Goal: Information Seeking & Learning: Learn about a topic

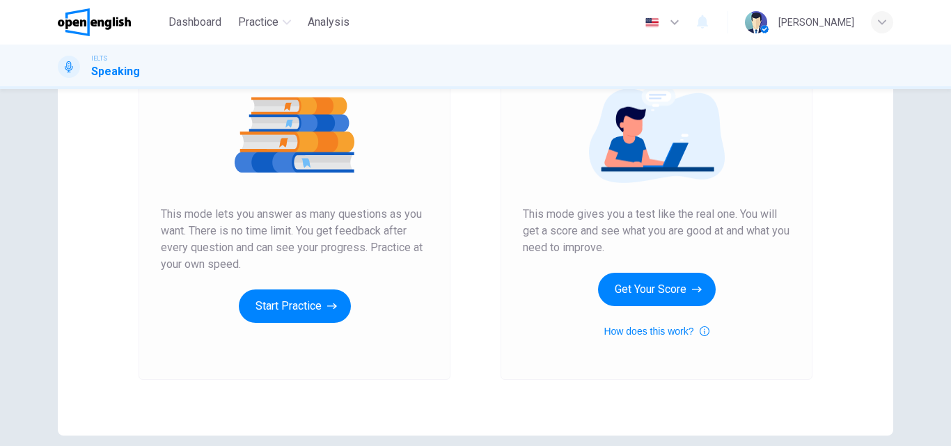
scroll to position [209, 0]
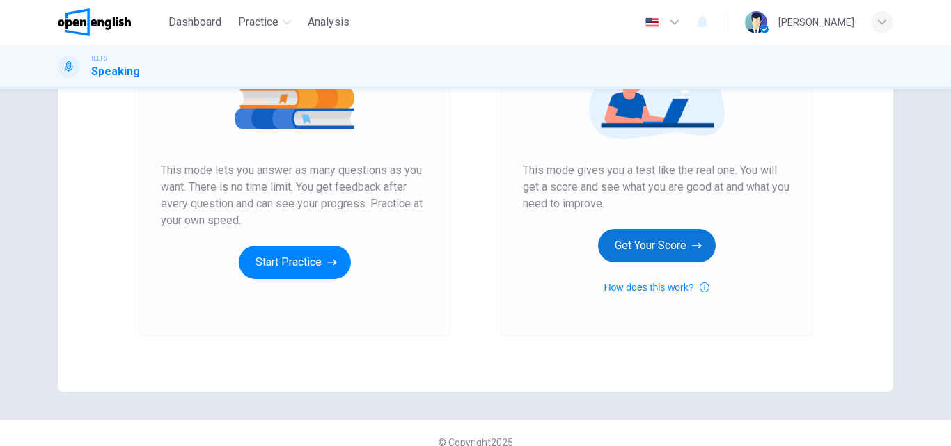
click at [620, 240] on button "Get Your Score" at bounding box center [657, 245] width 118 height 33
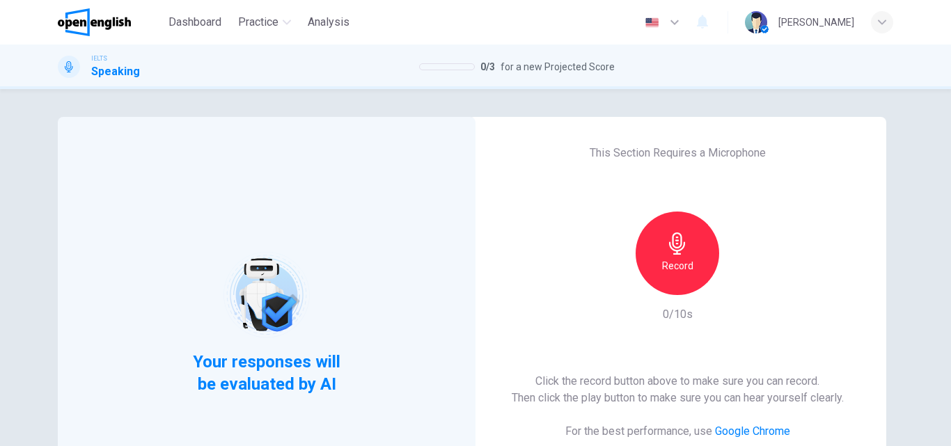
scroll to position [139, 0]
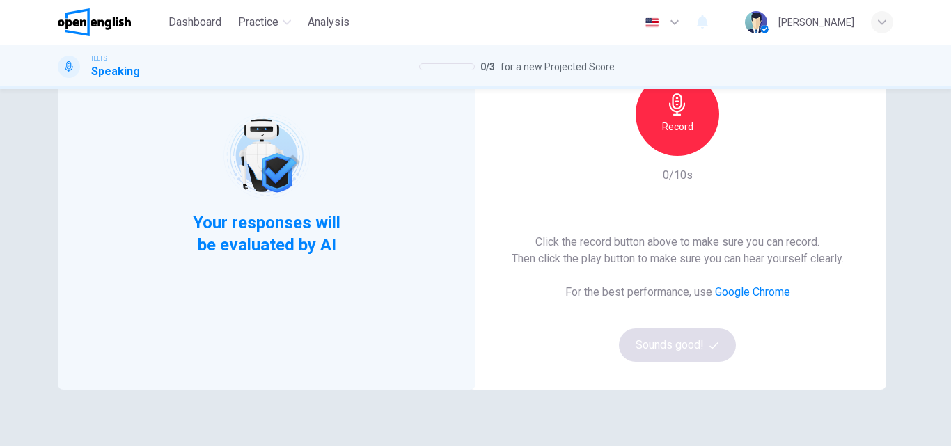
click at [672, 112] on icon "button" at bounding box center [677, 104] width 16 height 22
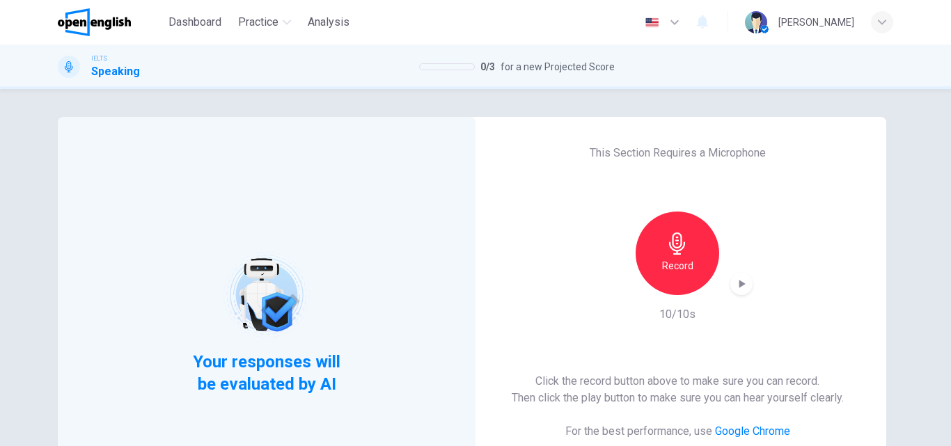
click at [740, 287] on icon "button" at bounding box center [743, 284] width 6 height 8
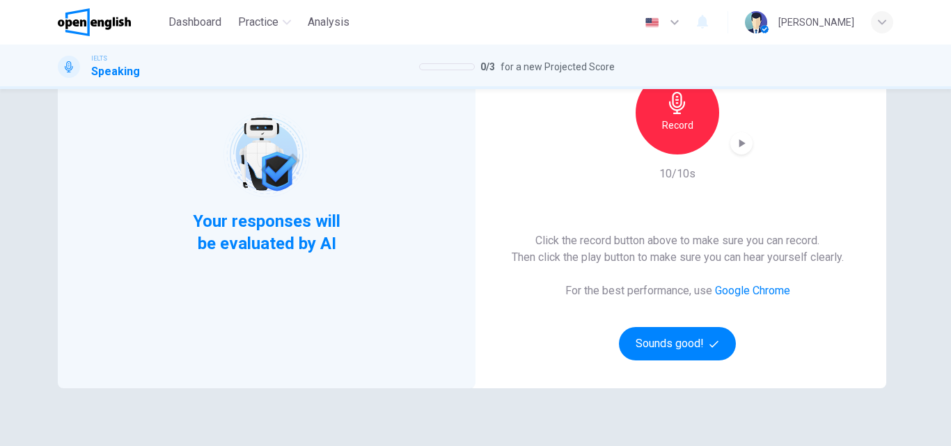
scroll to position [227, 0]
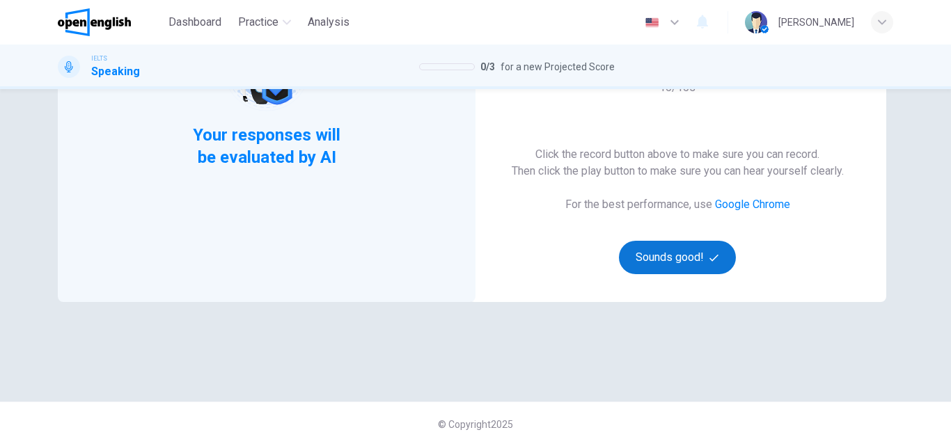
click at [668, 245] on button "Sounds good!" at bounding box center [677, 257] width 117 height 33
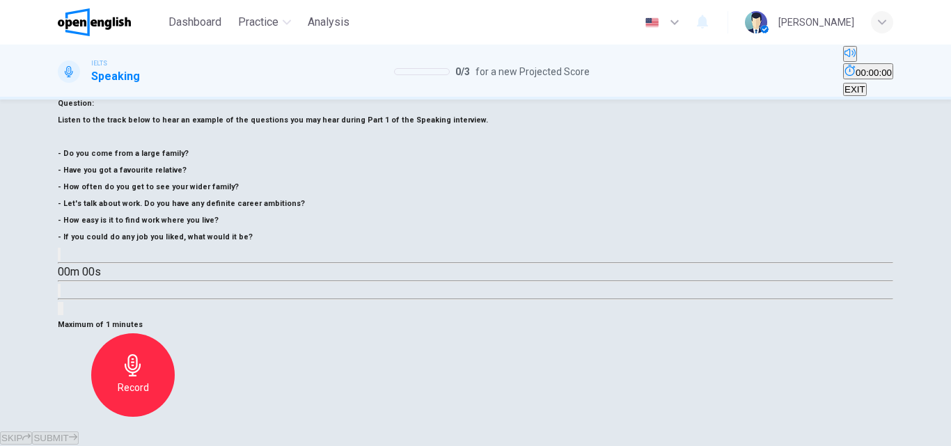
scroll to position [157, 0]
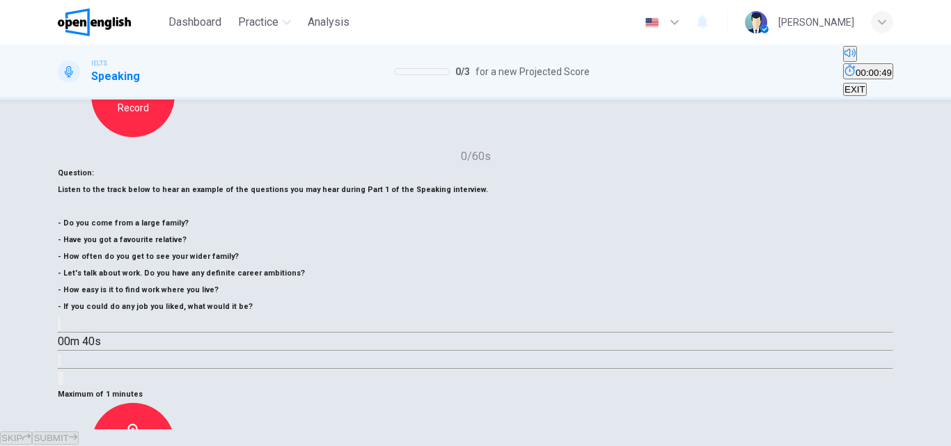
click at [61, 331] on button "button" at bounding box center [59, 324] width 3 height 13
click at [58, 334] on span at bounding box center [58, 334] width 0 height 0
type input "*"
click at [175, 403] on div "Record" at bounding box center [133, 445] width 84 height 84
click at [68, 433] on span "SUBMIT" at bounding box center [50, 438] width 35 height 10
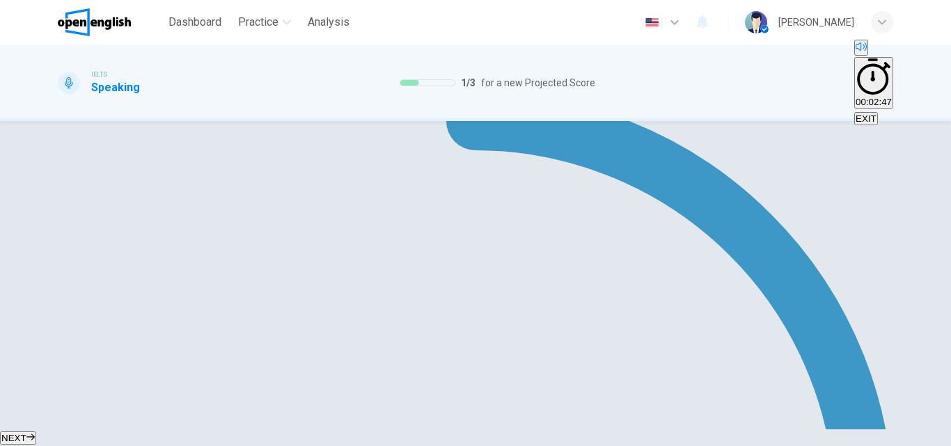
click at [26, 433] on span "NEXT" at bounding box center [13, 438] width 25 height 10
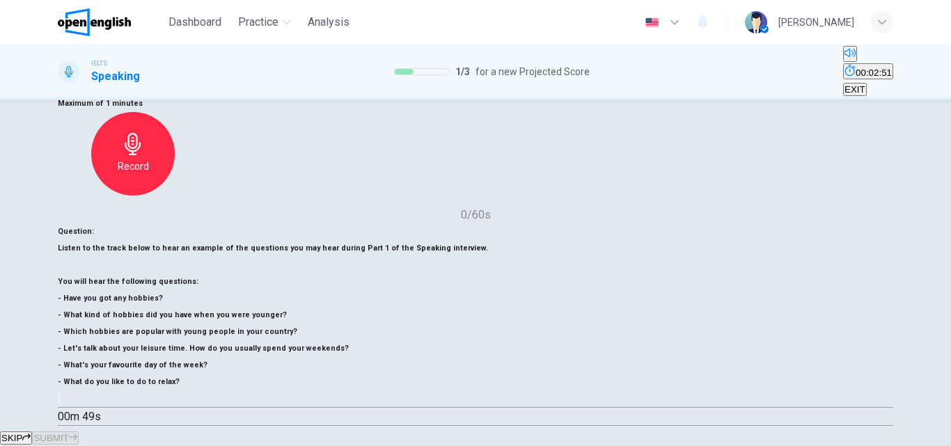
scroll to position [169, 0]
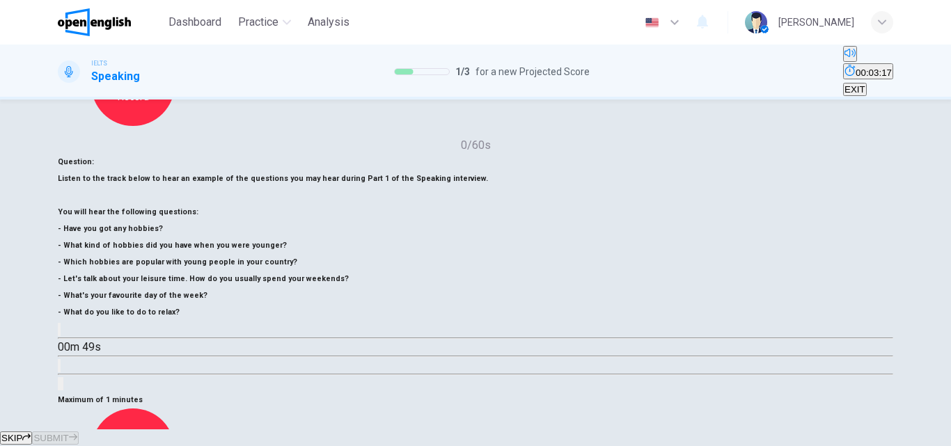
click at [144, 430] on icon "button" at bounding box center [133, 441] width 22 height 22
click at [78, 432] on button "SUBMIT" at bounding box center [55, 438] width 46 height 13
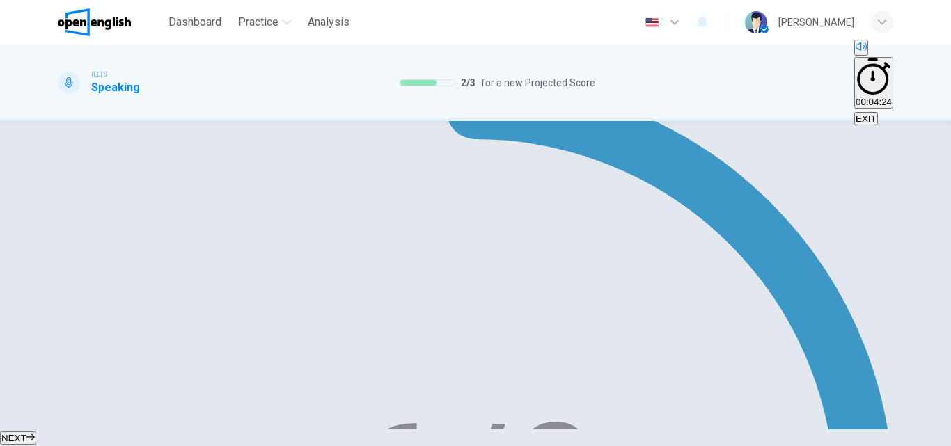
click at [26, 433] on span "NEXT" at bounding box center [13, 438] width 25 height 10
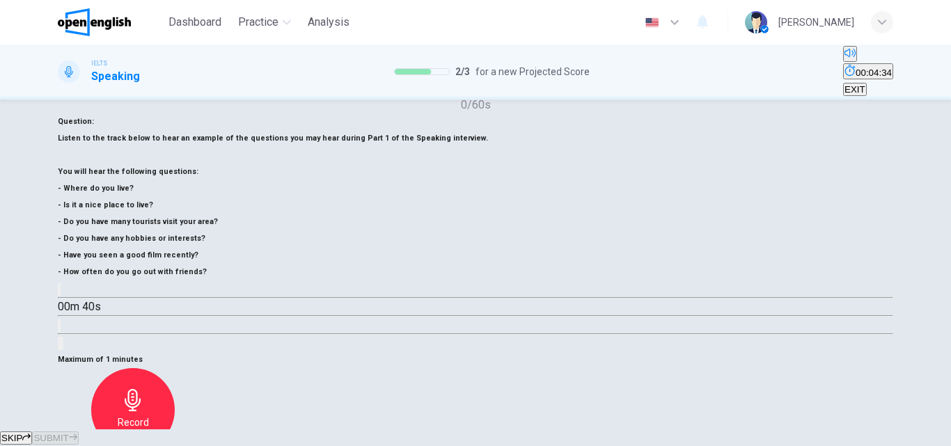
scroll to position [139, 0]
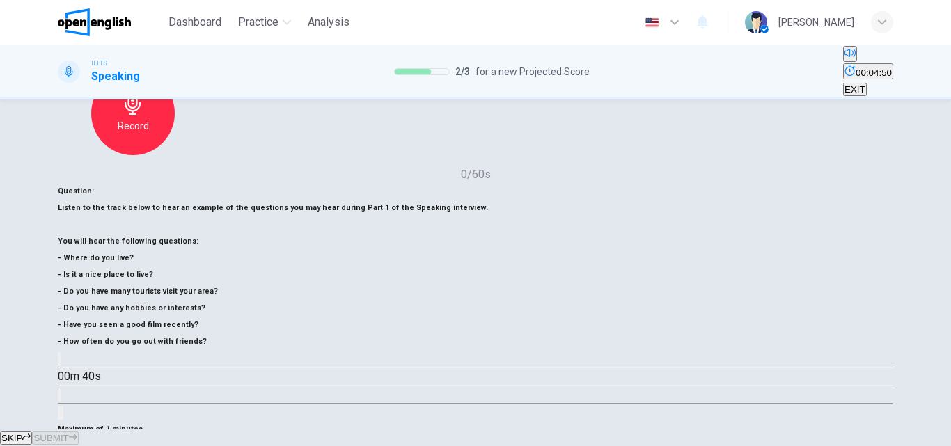
click at [68, 433] on span "SUBMIT" at bounding box center [50, 438] width 35 height 10
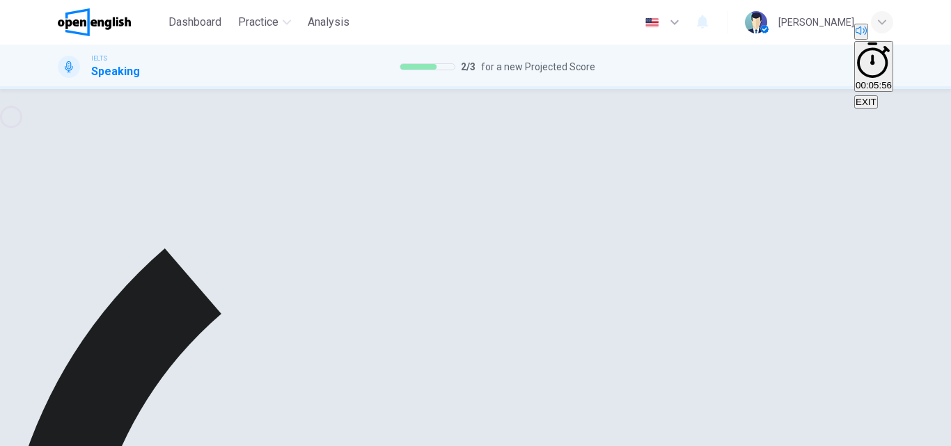
scroll to position [0, 0]
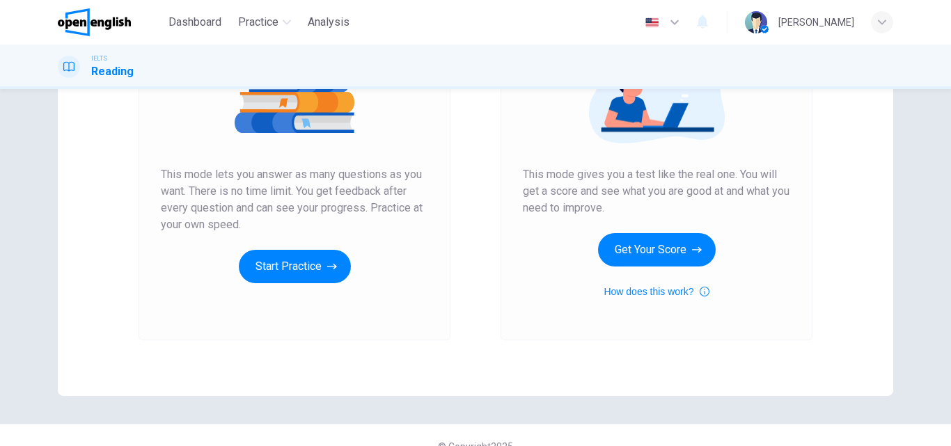
scroll to position [209, 0]
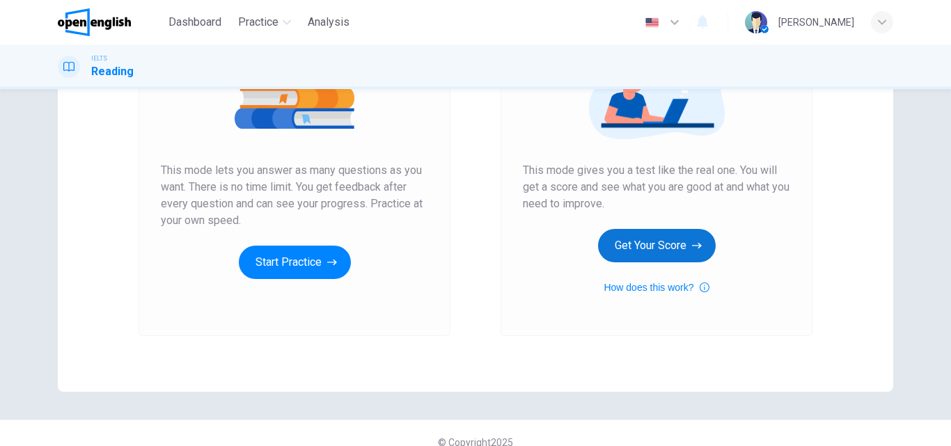
click at [659, 239] on button "Get Your Score" at bounding box center [657, 245] width 118 height 33
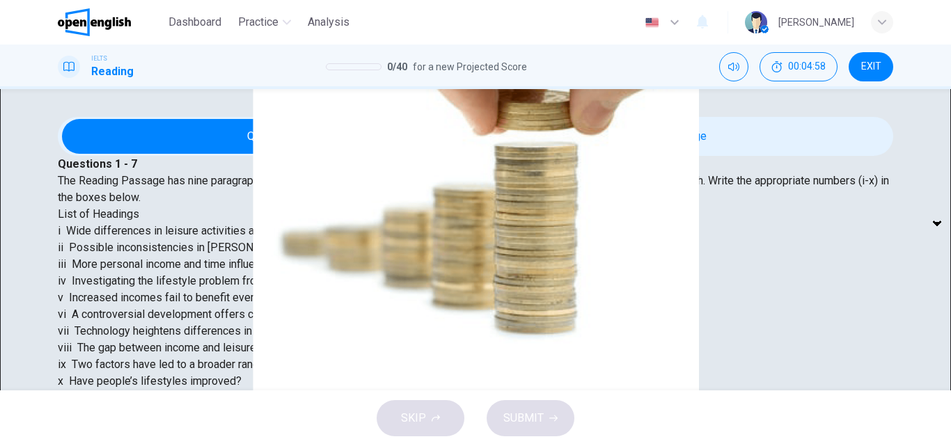
scroll to position [238, 0]
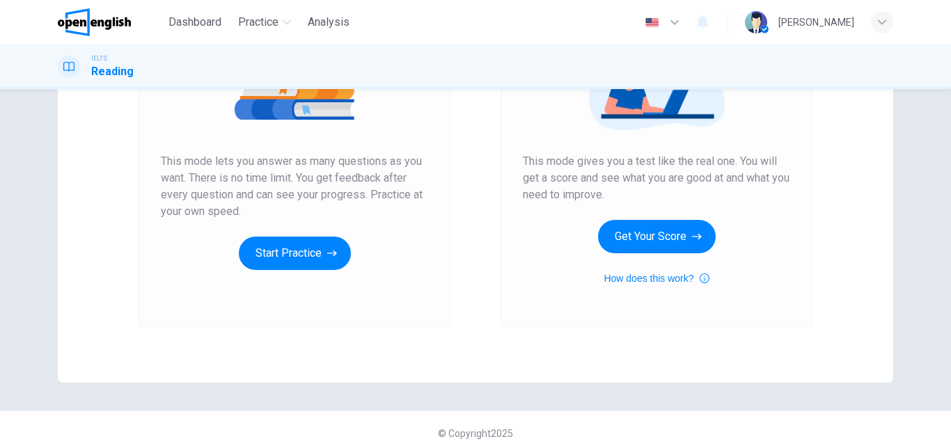
scroll to position [227, 0]
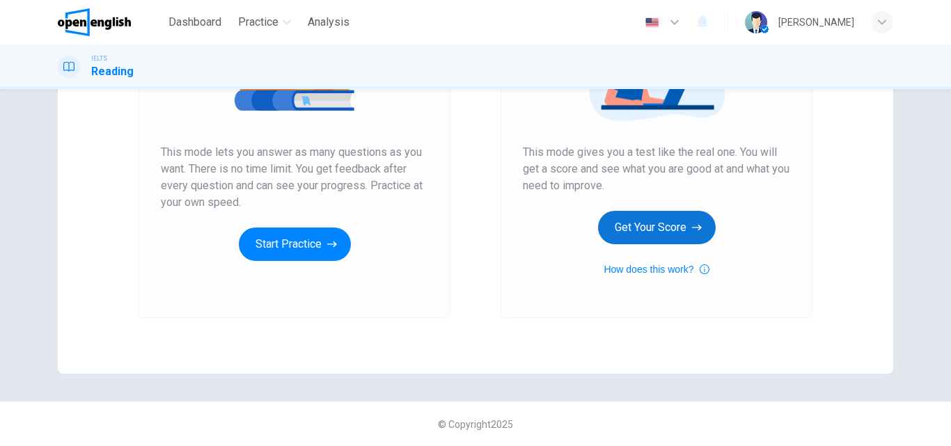
click at [650, 227] on button "Get Your Score" at bounding box center [657, 227] width 118 height 33
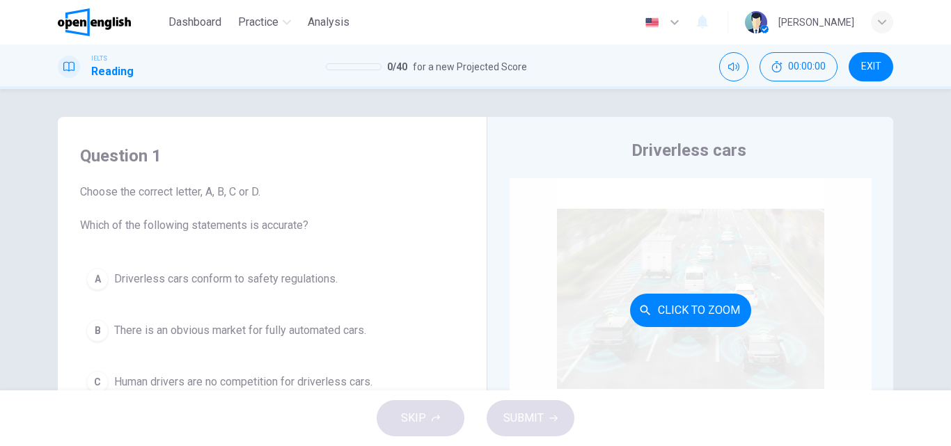
scroll to position [0, 0]
click at [672, 318] on button "Click to Zoom" at bounding box center [690, 311] width 121 height 33
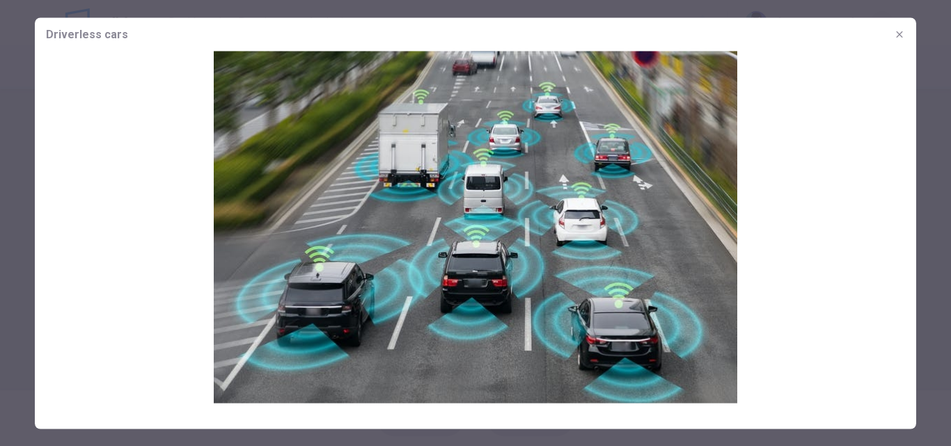
click at [901, 31] on icon "button" at bounding box center [899, 34] width 11 height 11
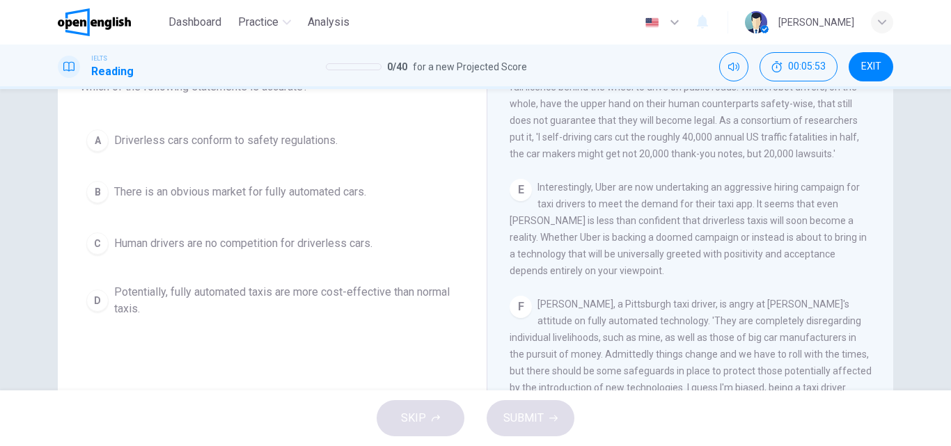
scroll to position [139, 0]
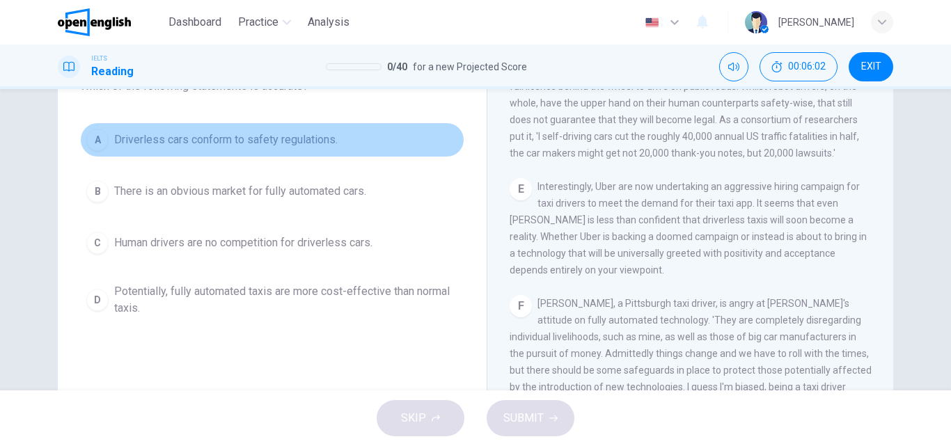
click at [272, 141] on span "Driverless cars conform to safety regulations." at bounding box center [226, 140] width 224 height 17
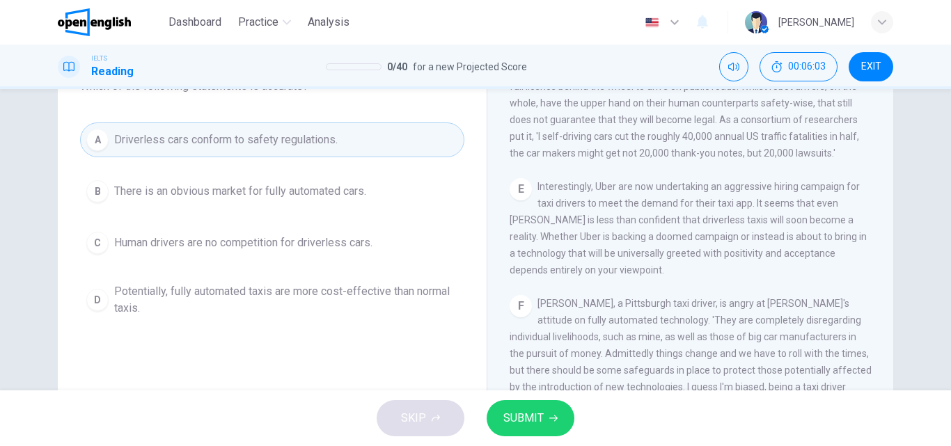
click at [515, 423] on span "SUBMIT" at bounding box center [523, 418] width 40 height 19
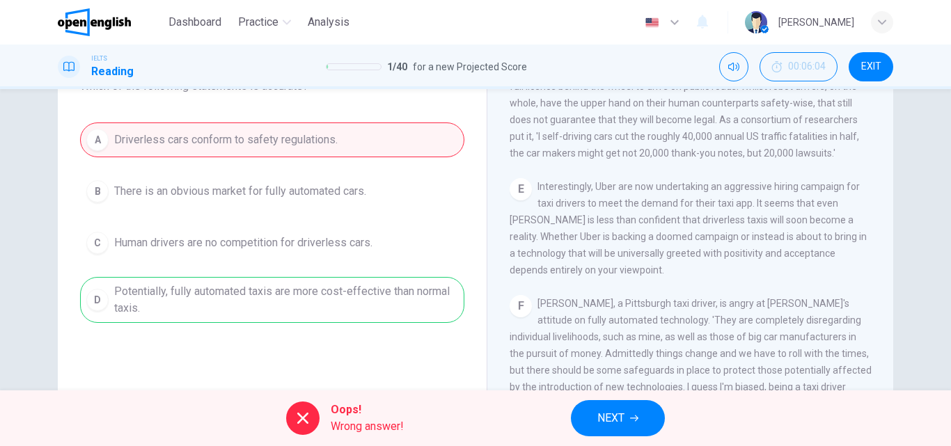
click at [623, 426] on span "NEXT" at bounding box center [610, 418] width 27 height 19
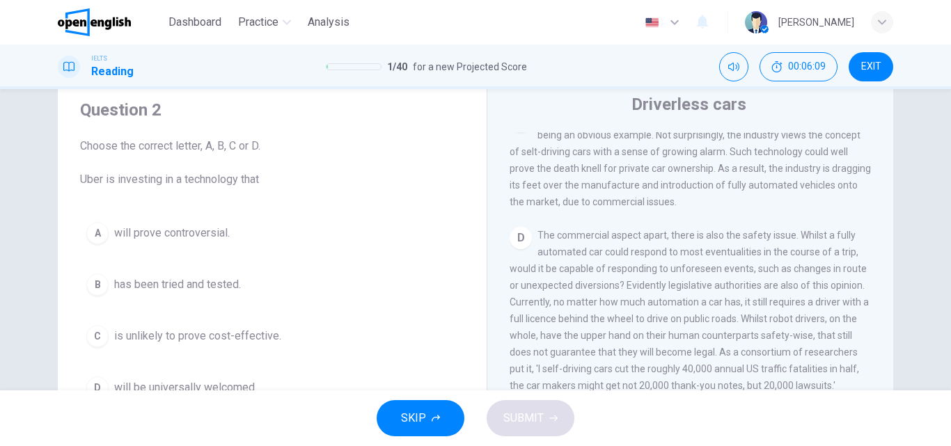
scroll to position [70, 0]
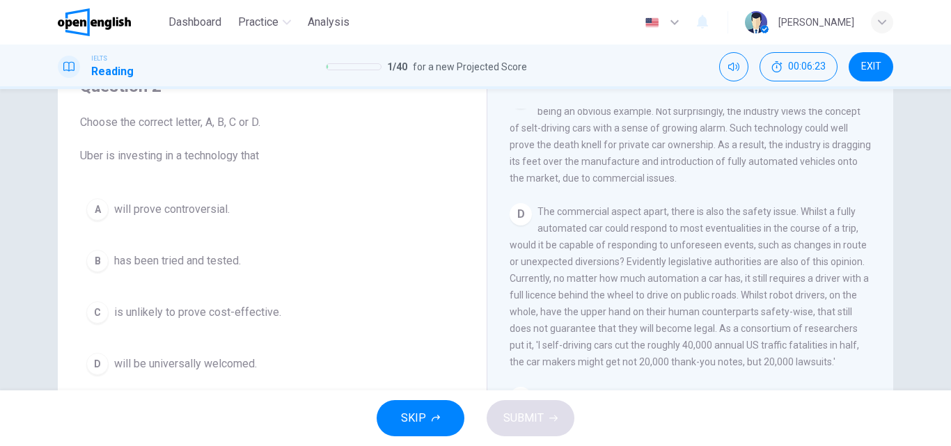
click at [246, 258] on button "B has been tried and tested." at bounding box center [272, 261] width 384 height 35
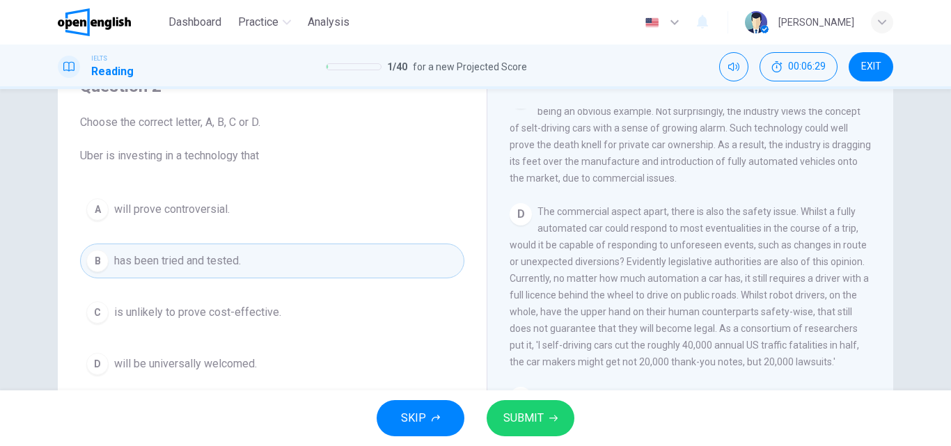
click at [530, 425] on span "SUBMIT" at bounding box center [523, 418] width 40 height 19
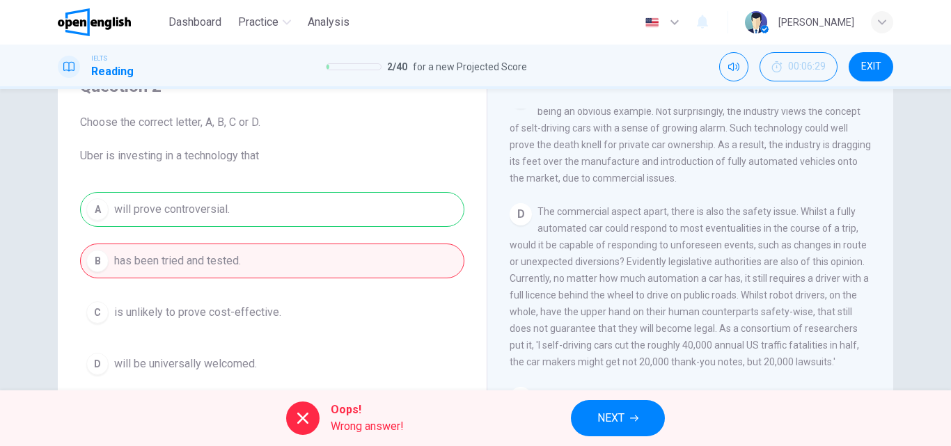
click at [615, 415] on span "NEXT" at bounding box center [610, 418] width 27 height 19
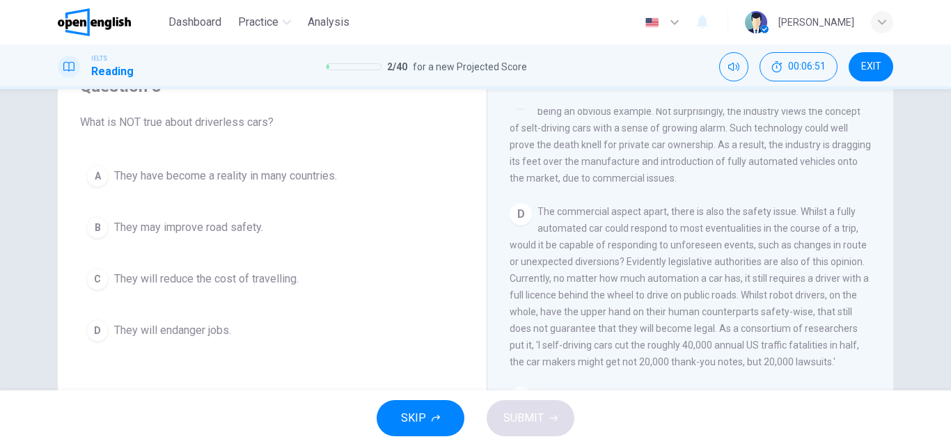
click at [230, 330] on span "They will endanger jobs." at bounding box center [172, 330] width 117 height 17
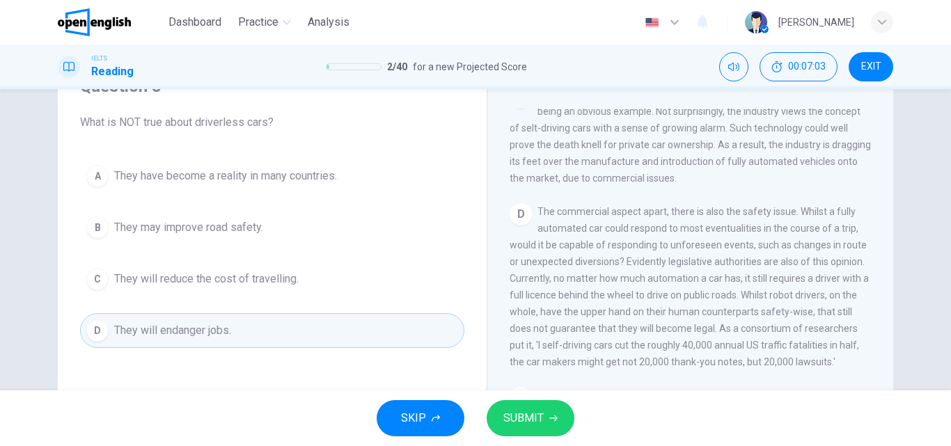
click at [219, 180] on span "They have become a reality in many countries." at bounding box center [225, 176] width 223 height 17
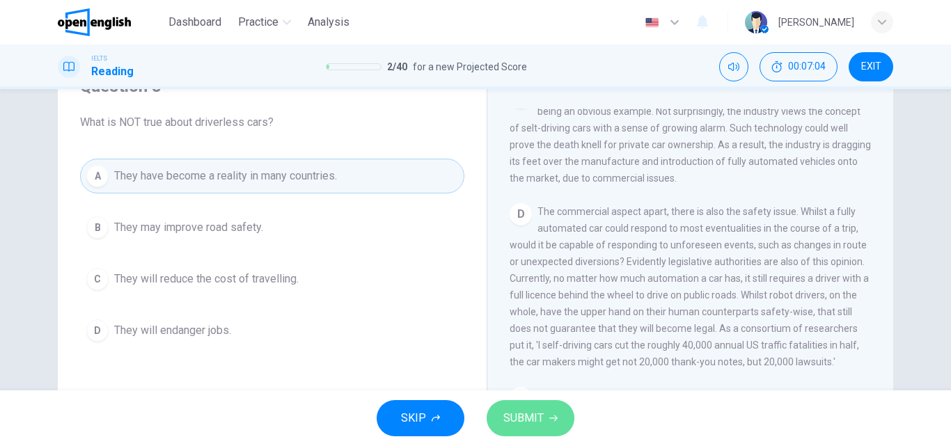
click at [511, 421] on span "SUBMIT" at bounding box center [523, 418] width 40 height 19
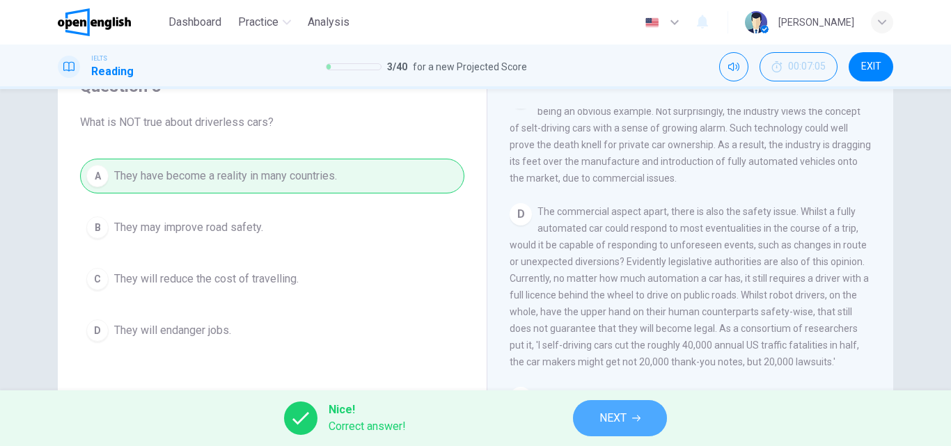
click at [612, 411] on span "NEXT" at bounding box center [613, 418] width 27 height 19
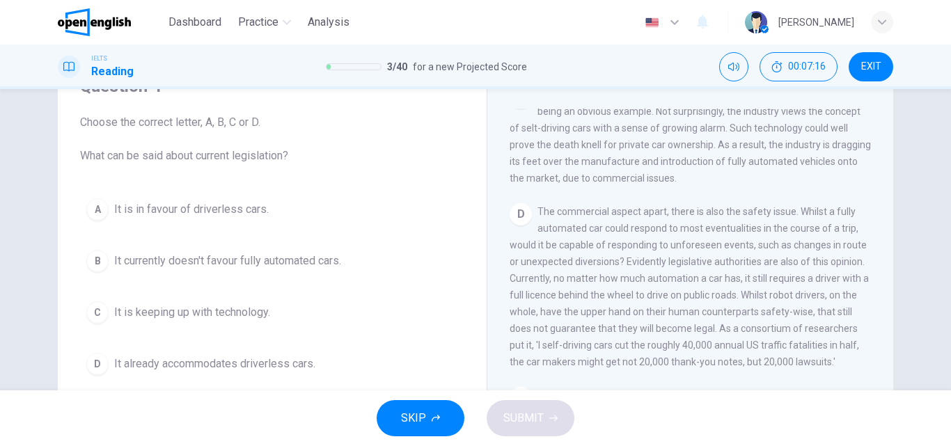
click at [224, 258] on span "It currently doesn't favour fully automated cars." at bounding box center [227, 261] width 227 height 17
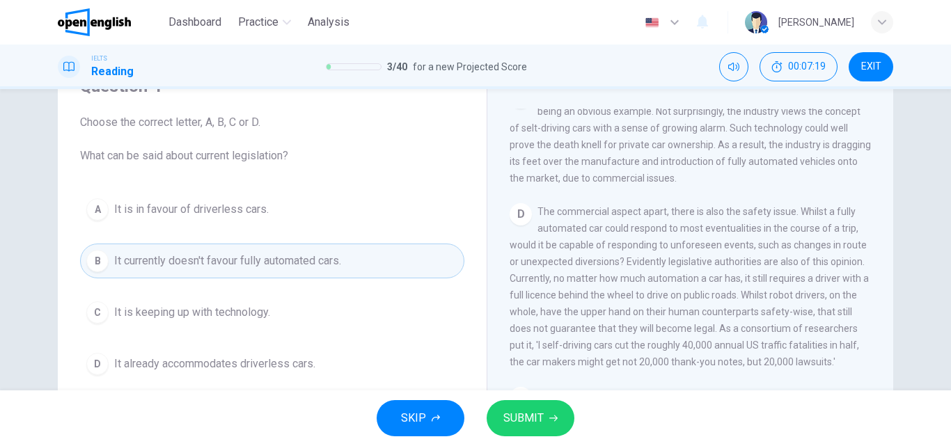
click at [500, 414] on button "SUBMIT" at bounding box center [531, 418] width 88 height 36
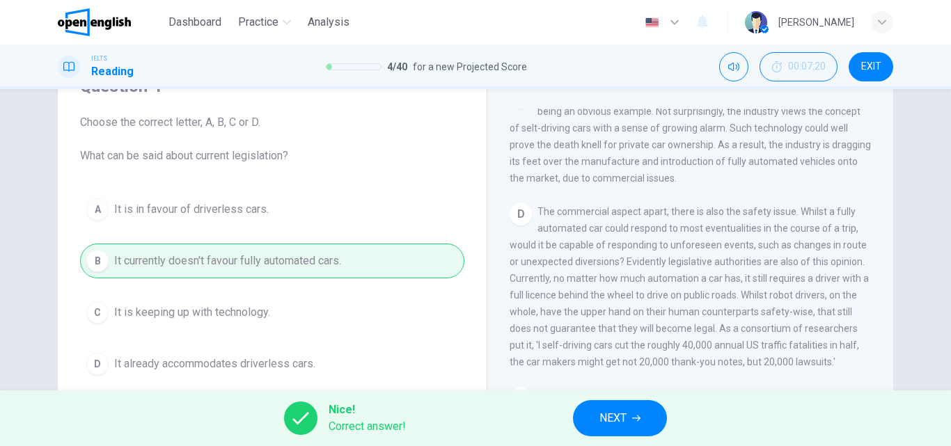
click at [645, 423] on button "NEXT" at bounding box center [620, 418] width 94 height 36
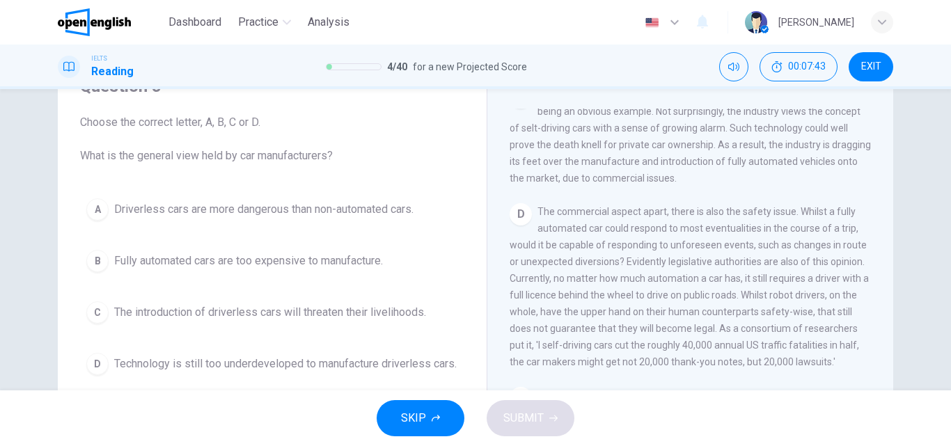
click at [342, 356] on span "Technology is still too underdeveloped to manufacture driverless cars." at bounding box center [285, 364] width 343 height 17
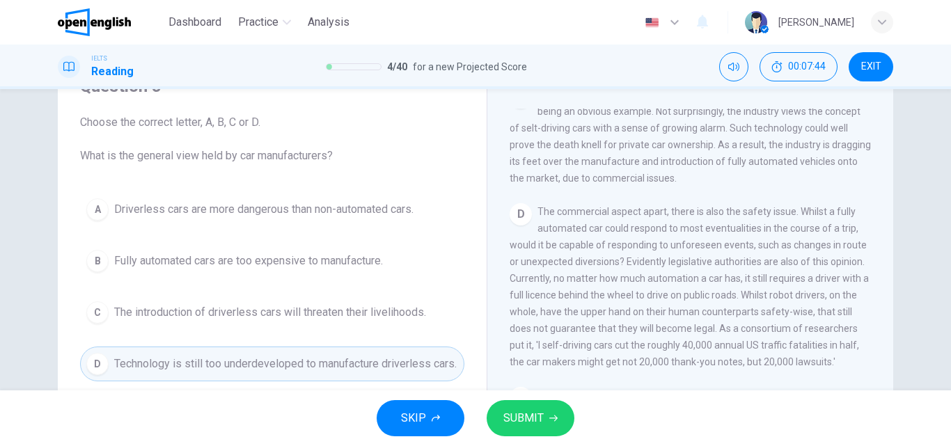
click at [532, 414] on span "SUBMIT" at bounding box center [523, 418] width 40 height 19
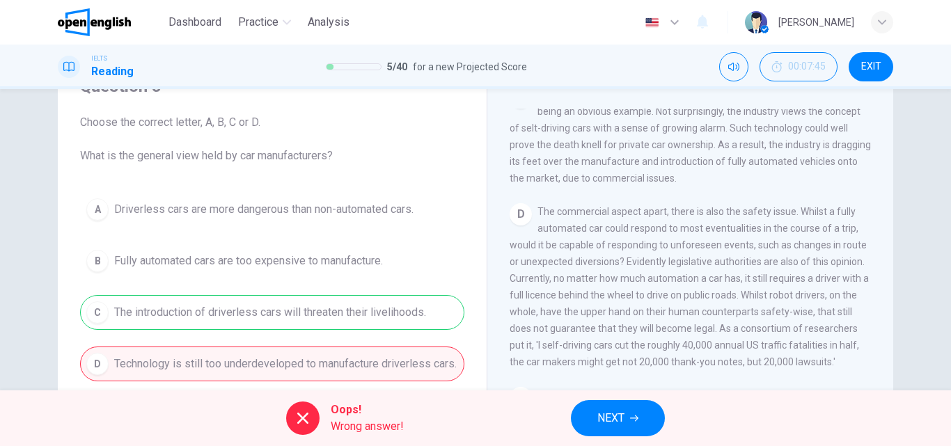
scroll to position [753, 0]
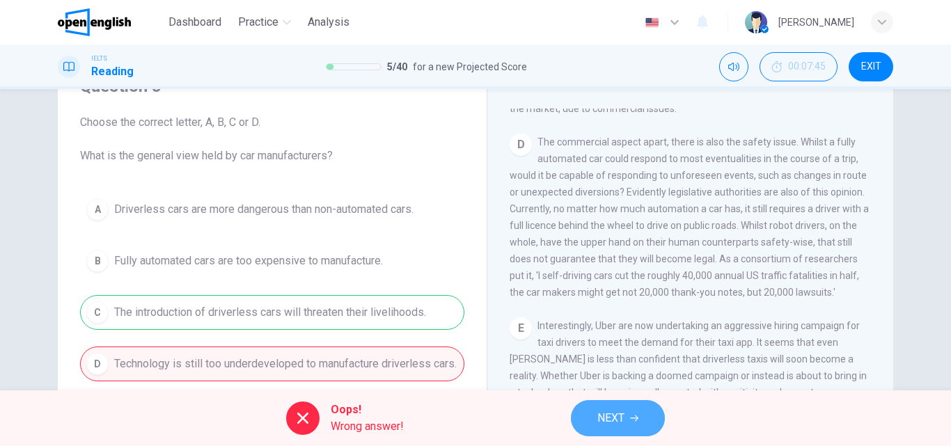
click at [593, 413] on button "NEXT" at bounding box center [618, 418] width 94 height 36
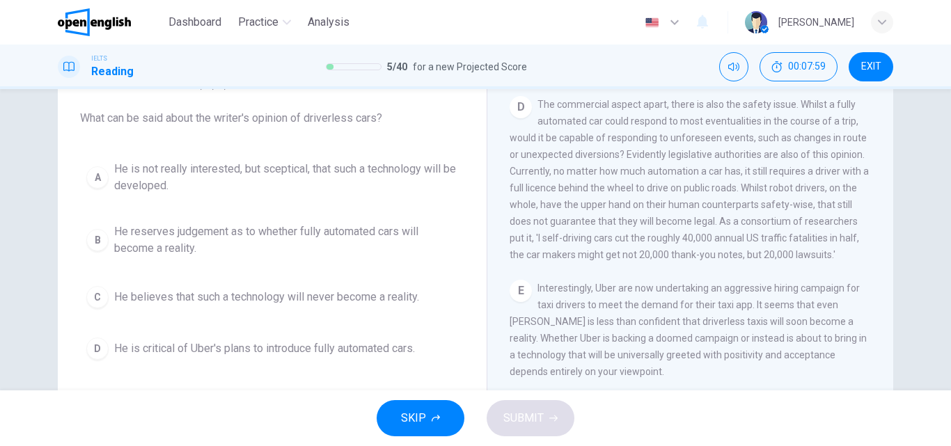
scroll to position [139, 0]
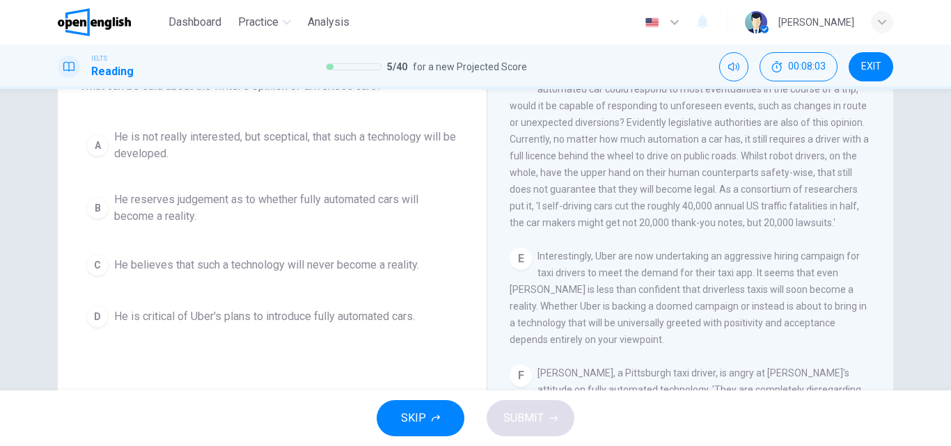
click at [274, 308] on button "D He is critical of Uber's plans to introduce fully automated cars." at bounding box center [272, 316] width 384 height 35
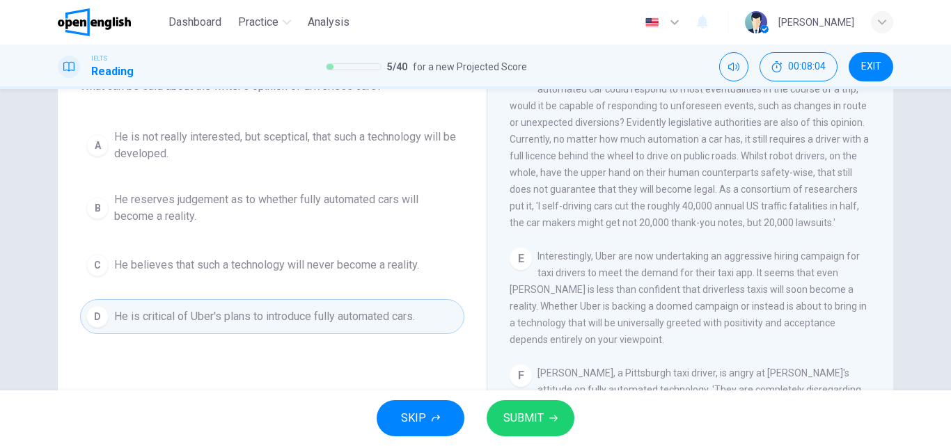
click at [515, 409] on span "SUBMIT" at bounding box center [523, 418] width 40 height 19
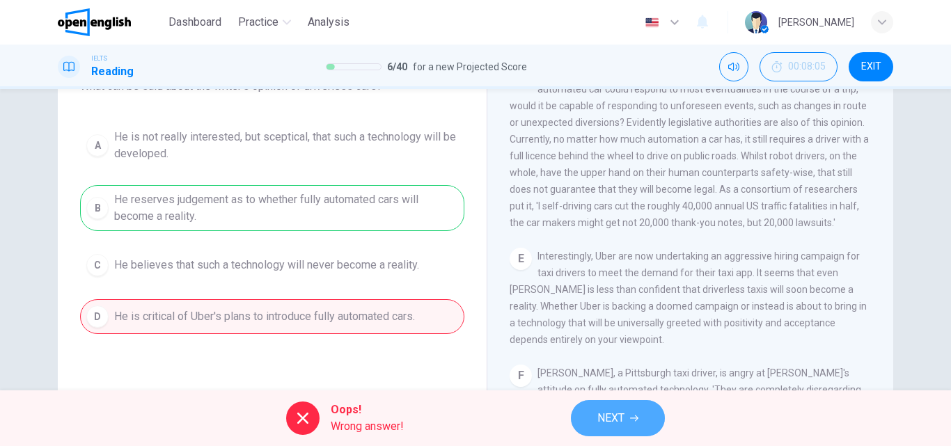
click at [607, 408] on button "NEXT" at bounding box center [618, 418] width 94 height 36
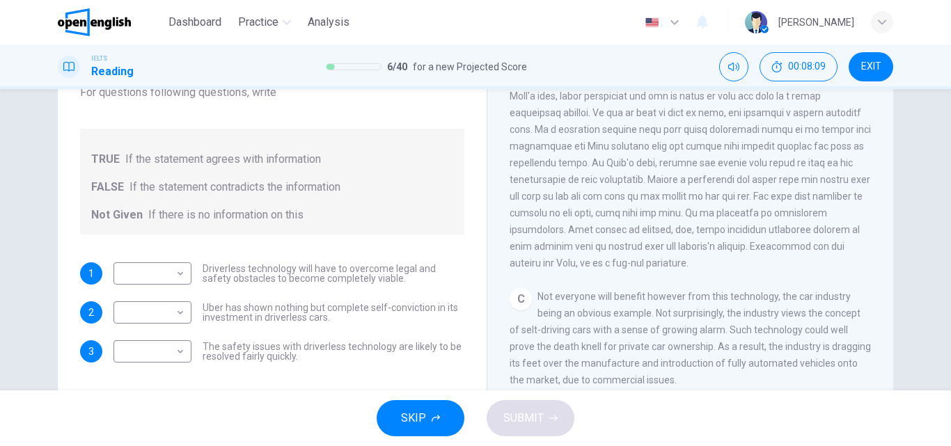
scroll to position [0, 0]
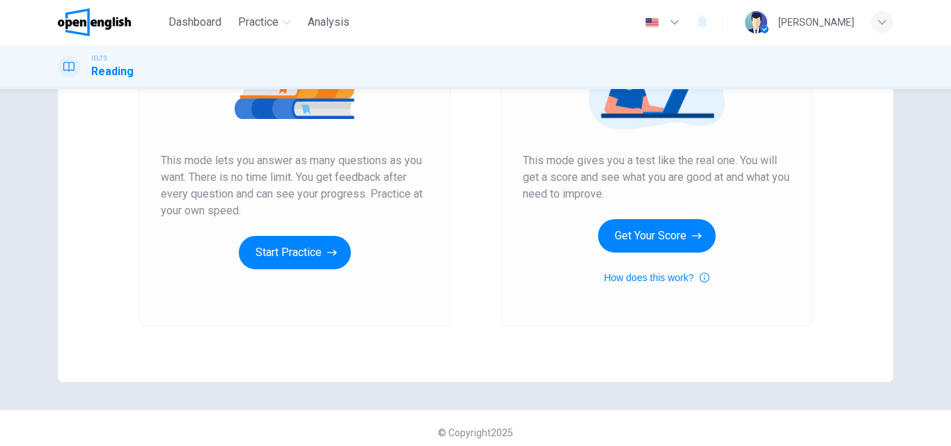
scroll to position [227, 0]
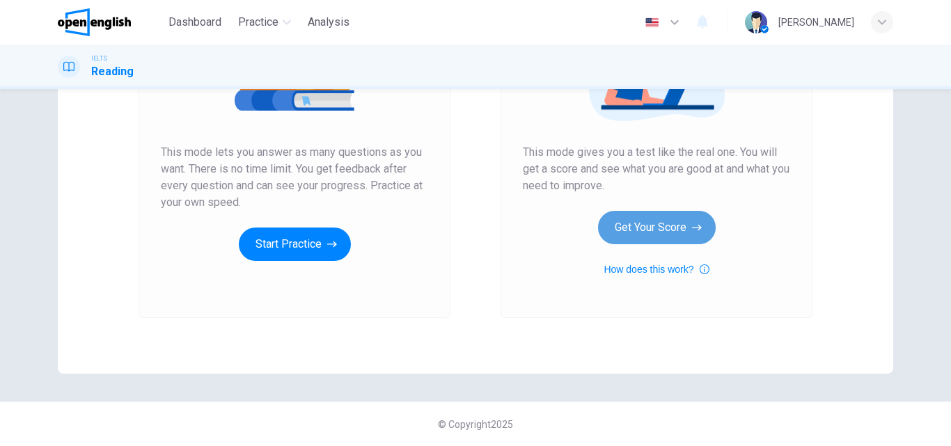
click at [634, 215] on button "Get Your Score" at bounding box center [657, 227] width 118 height 33
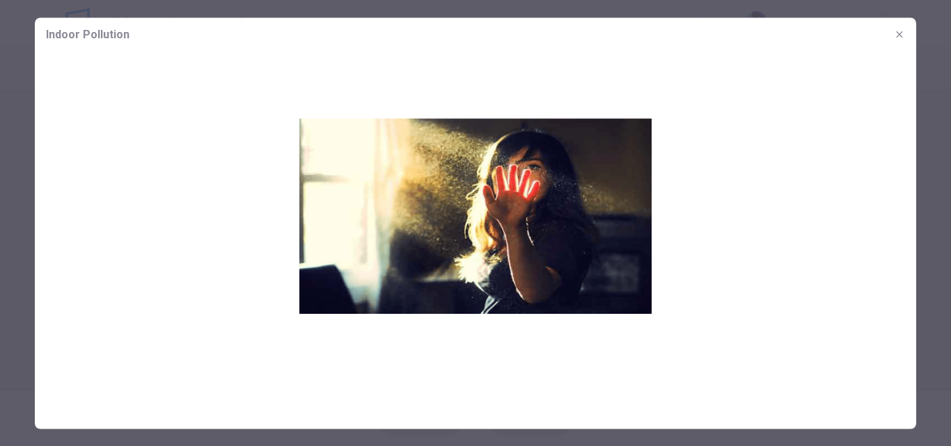
scroll to position [139, 0]
click at [902, 31] on icon "button" at bounding box center [899, 34] width 11 height 11
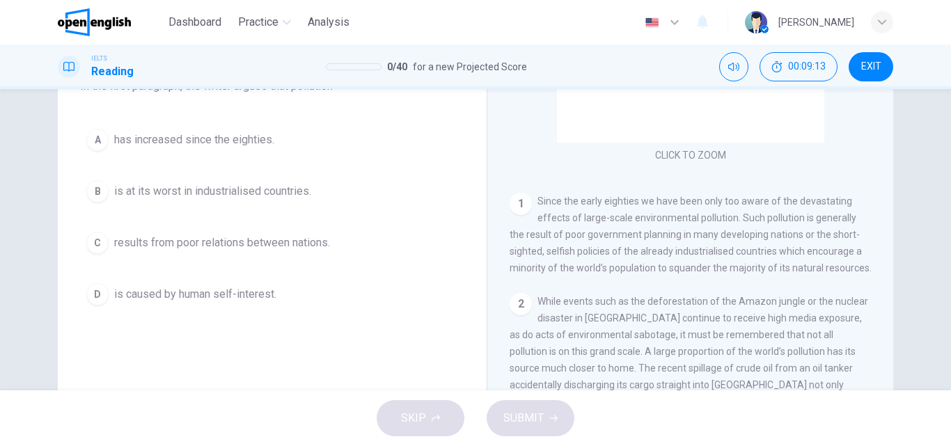
click at [155, 153] on button "A has increased since the eighties." at bounding box center [272, 140] width 384 height 35
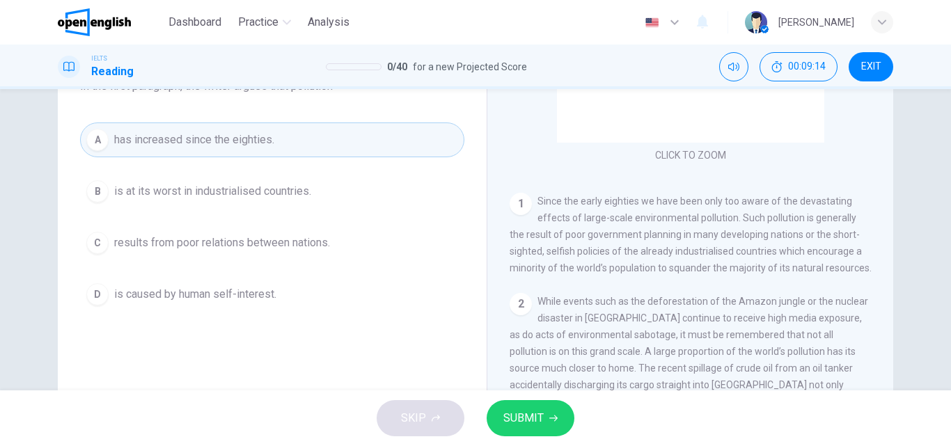
click at [545, 425] on button "SUBMIT" at bounding box center [531, 418] width 88 height 36
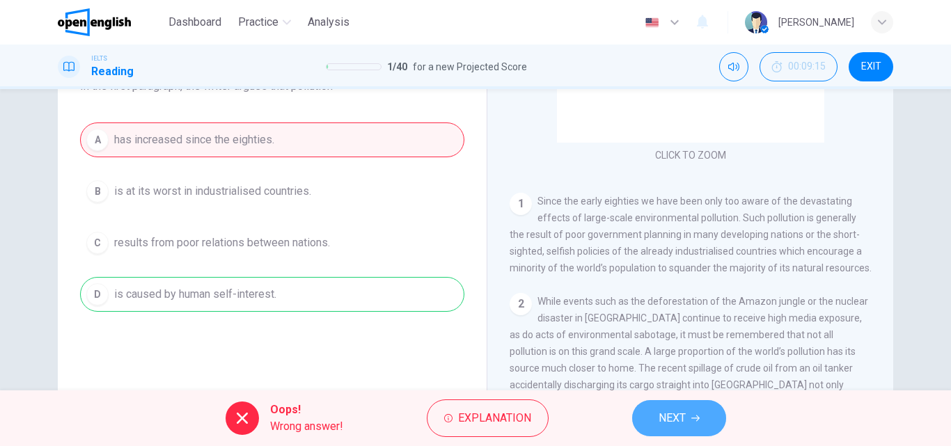
click at [657, 422] on button "NEXT" at bounding box center [679, 418] width 94 height 36
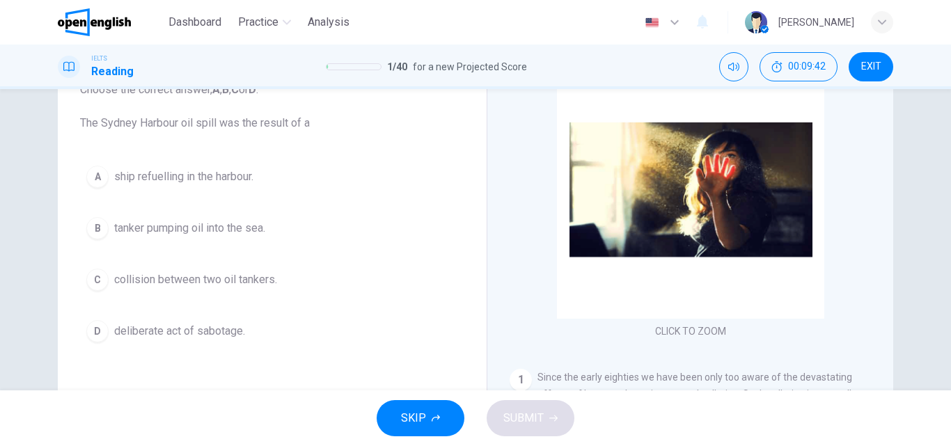
scroll to position [70, 0]
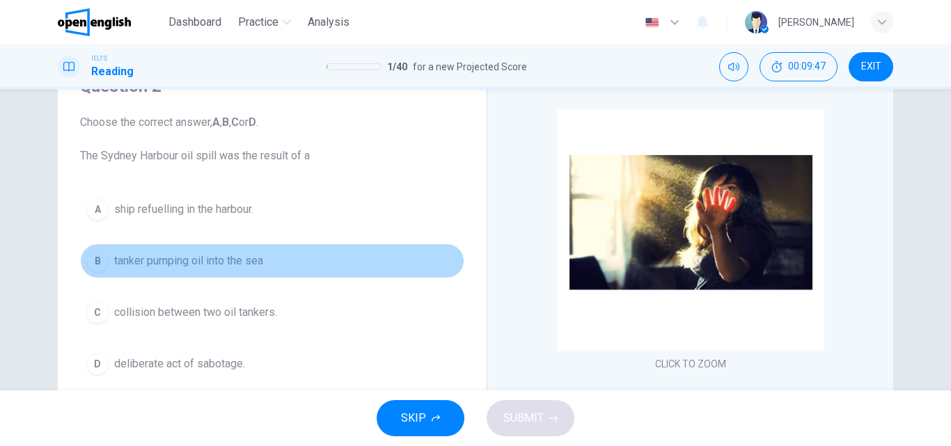
click at [201, 267] on span "tanker pumping oil into the sea." at bounding box center [189, 261] width 151 height 17
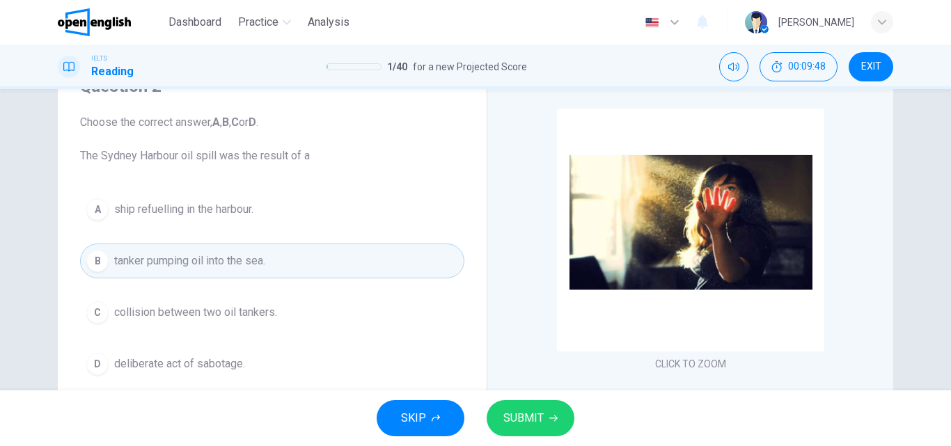
click at [525, 416] on span "SUBMIT" at bounding box center [523, 418] width 40 height 19
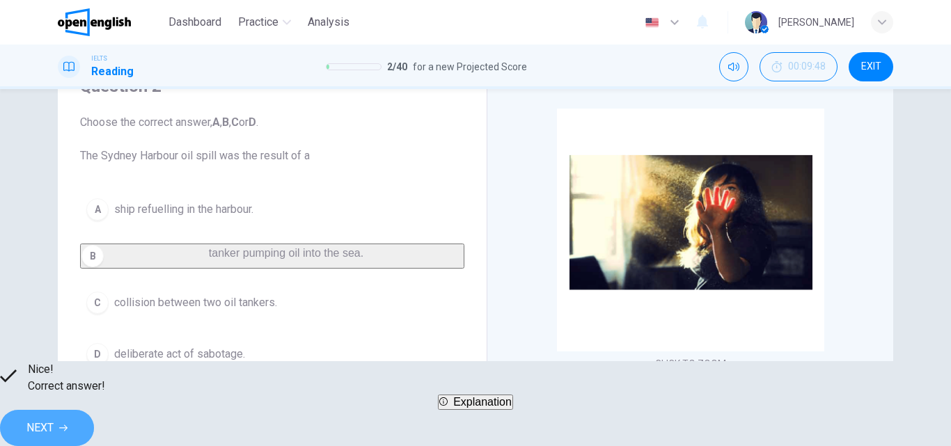
click at [94, 411] on button "NEXT" at bounding box center [47, 428] width 94 height 36
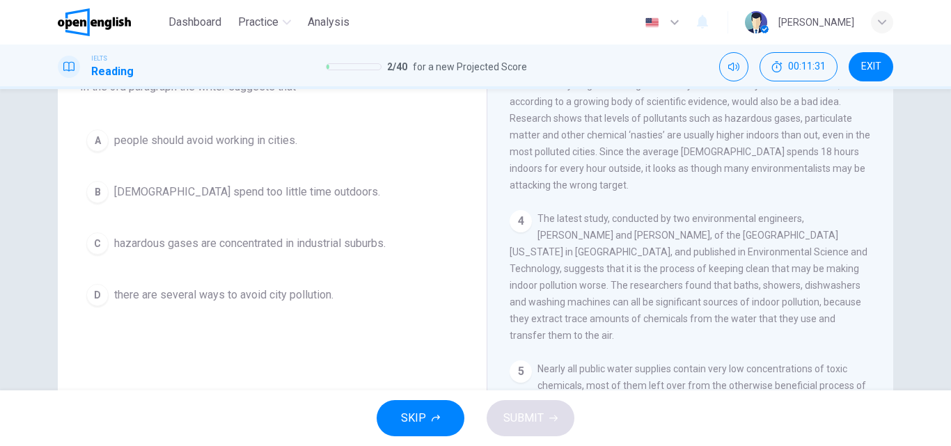
scroll to position [139, 0]
click at [297, 143] on button "A people should avoid working in cities." at bounding box center [272, 140] width 384 height 35
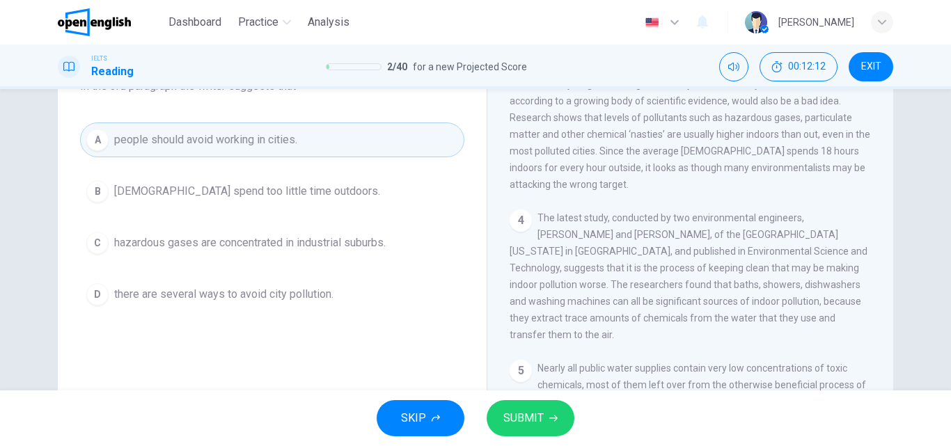
click at [526, 419] on span "SUBMIT" at bounding box center [523, 418] width 40 height 19
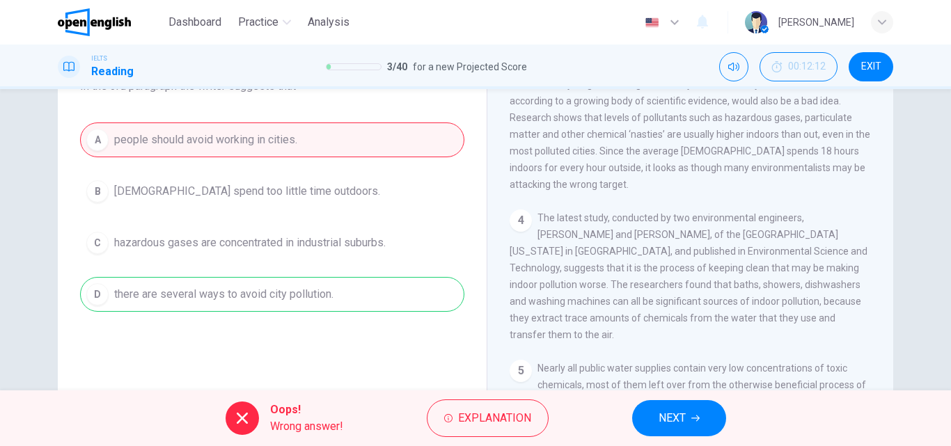
click at [691, 439] on div "Oops! Wrong answer! Explanation NEXT" at bounding box center [475, 419] width 951 height 56
click at [673, 409] on span "NEXT" at bounding box center [672, 418] width 27 height 19
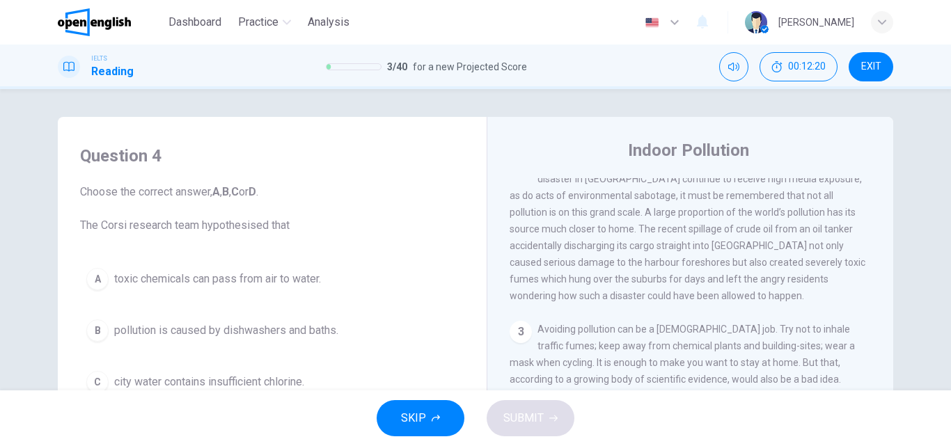
scroll to position [70, 0]
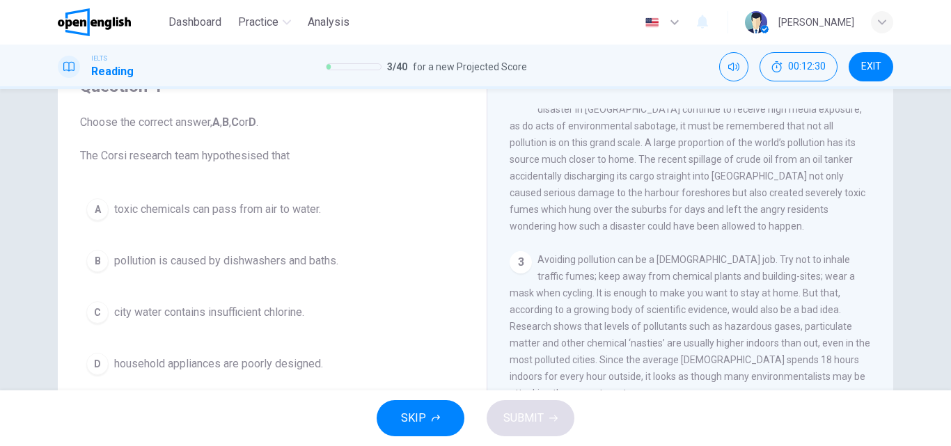
click at [272, 210] on span "toxic chemicals can pass from air to water." at bounding box center [217, 209] width 207 height 17
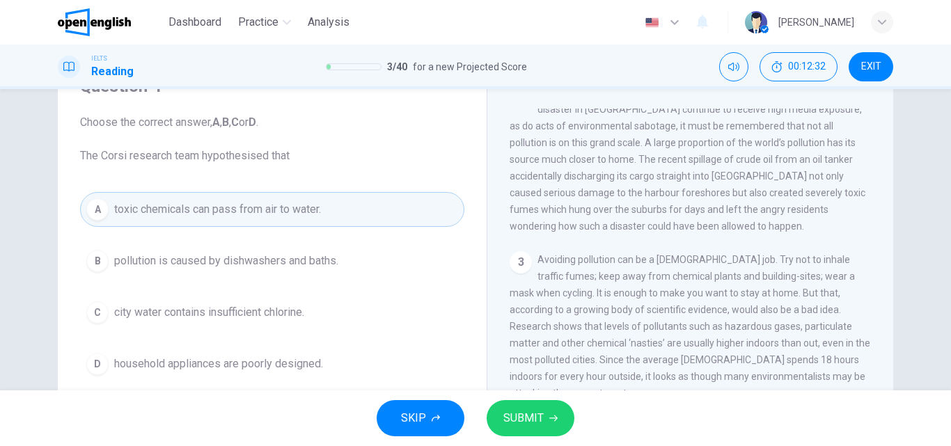
click at [546, 414] on button "SUBMIT" at bounding box center [531, 418] width 88 height 36
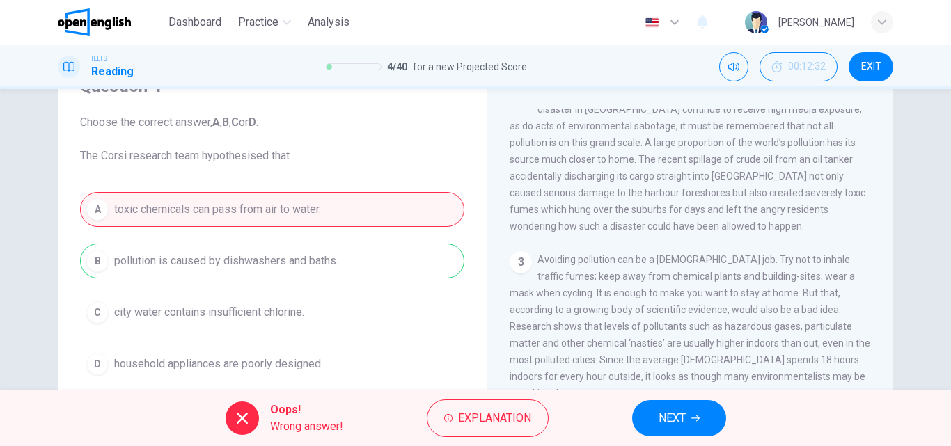
click at [660, 407] on button "NEXT" at bounding box center [679, 418] width 94 height 36
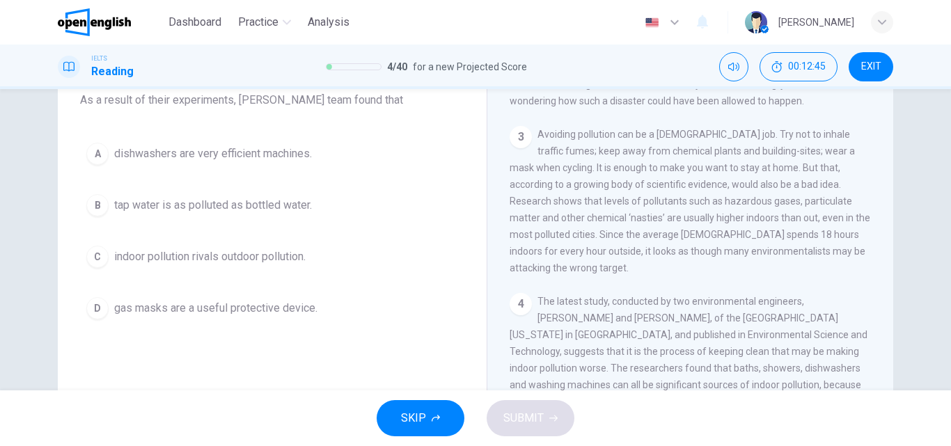
scroll to position [139, 0]
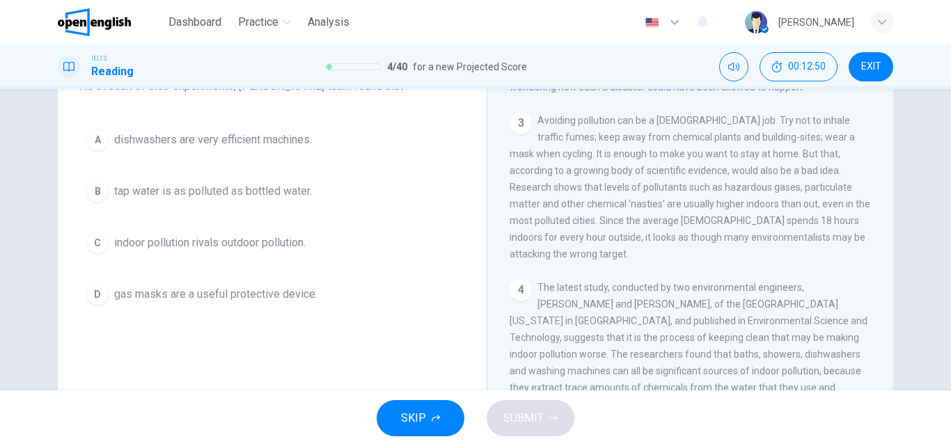
click at [281, 240] on span "indoor pollution rivals outdoor pollution." at bounding box center [209, 243] width 191 height 17
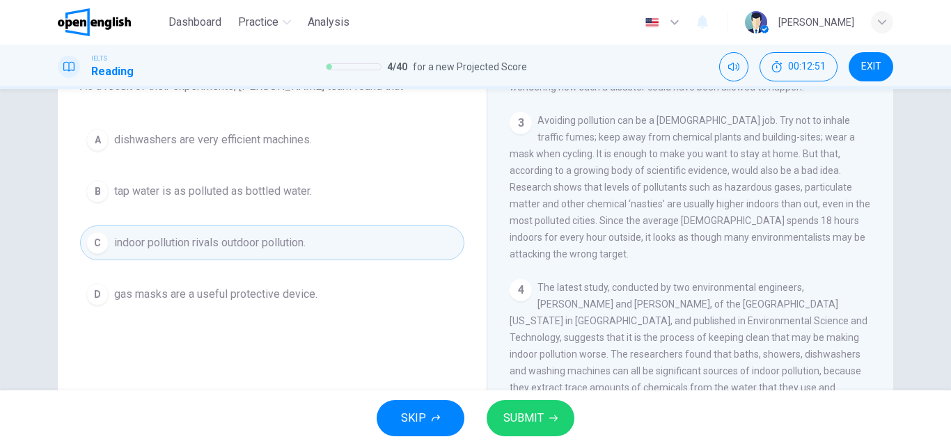
click at [524, 418] on span "SUBMIT" at bounding box center [523, 418] width 40 height 19
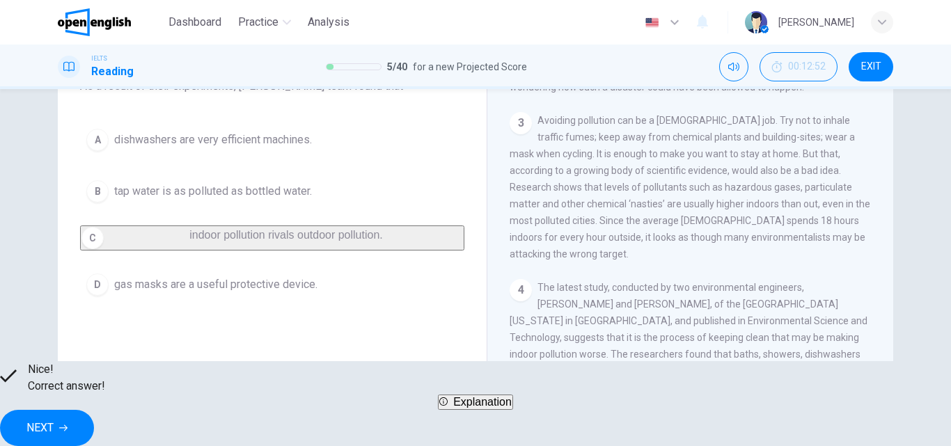
click at [94, 425] on button "NEXT" at bounding box center [47, 428] width 94 height 36
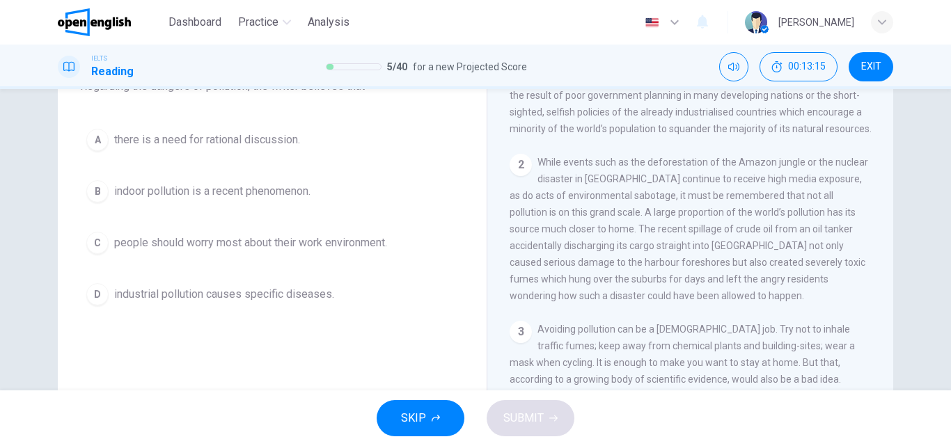
click at [193, 143] on span "there is a need for rational discussion." at bounding box center [207, 140] width 186 height 17
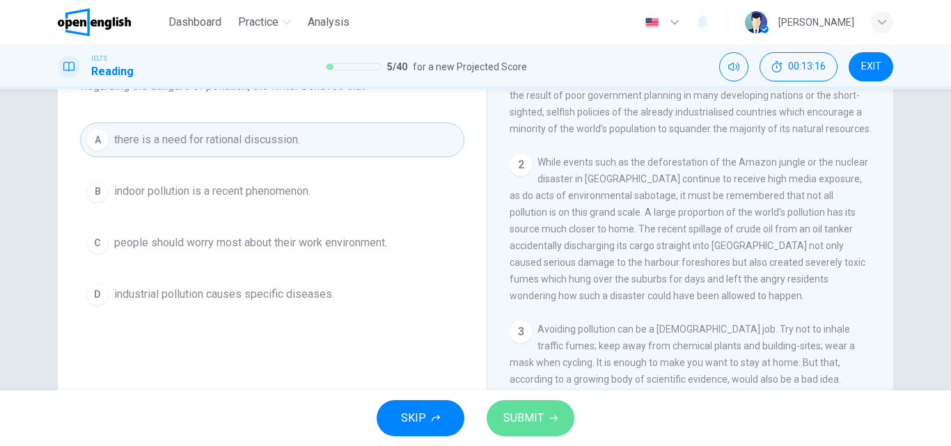
click at [547, 414] on button "SUBMIT" at bounding box center [531, 418] width 88 height 36
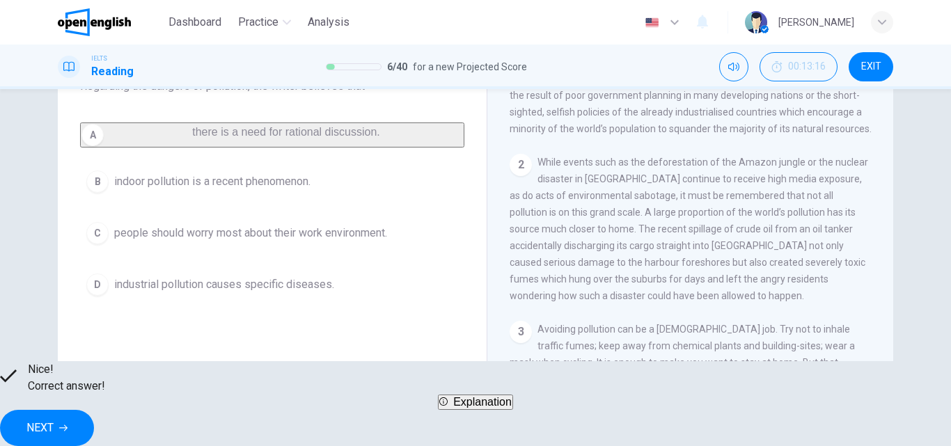
click at [94, 420] on button "NEXT" at bounding box center [47, 428] width 94 height 36
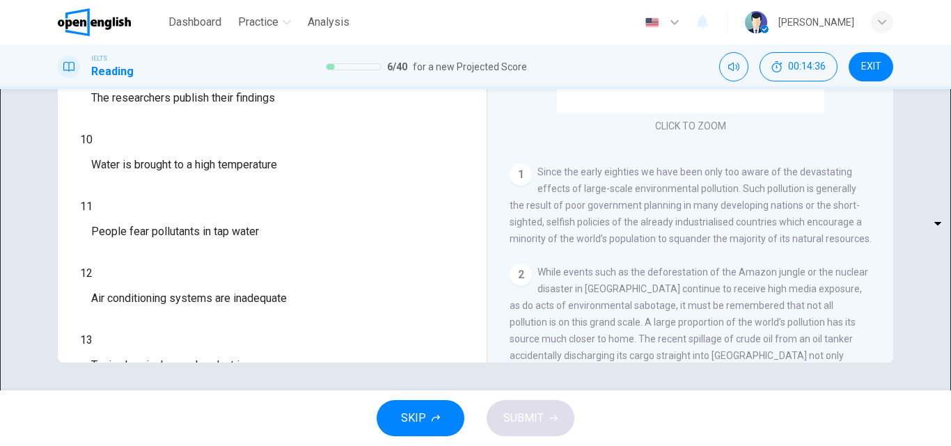
scroll to position [296, 0]
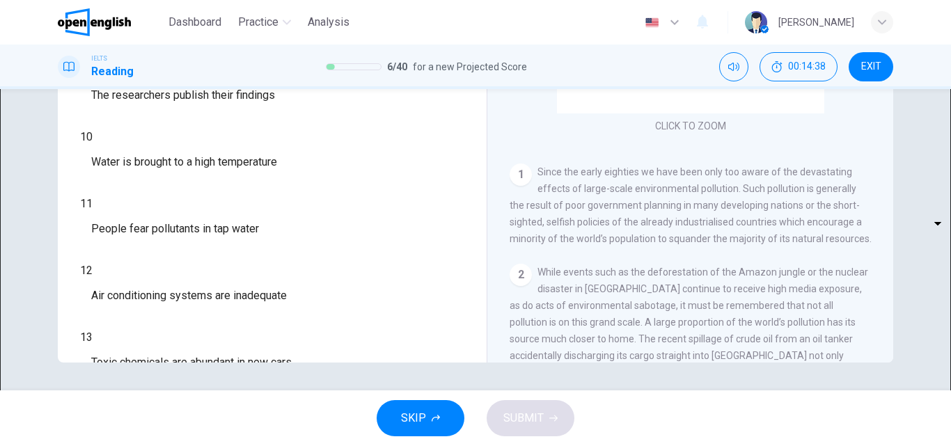
click at [175, 320] on body "This site uses cookies, as explained in our Privacy Policy . If you agree to th…" at bounding box center [475, 223] width 951 height 446
type input "*"
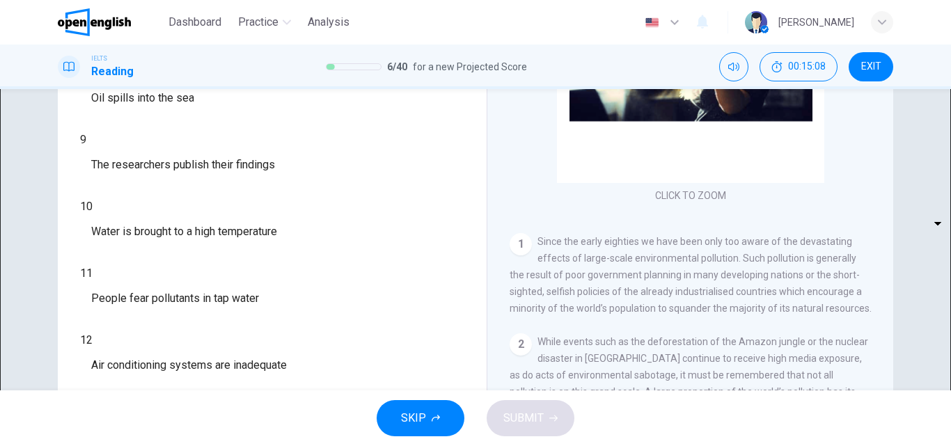
scroll to position [238, 0]
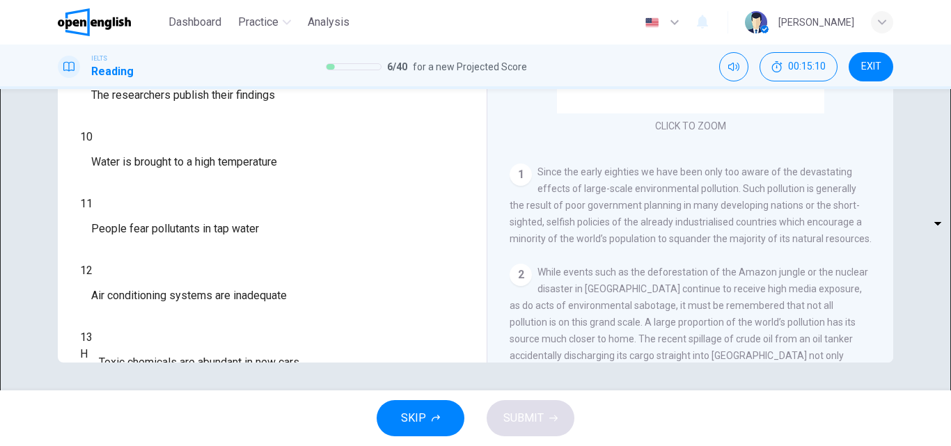
click at [176, 281] on body "This site uses cookies, as explained in our Privacy Policy . If you agree to th…" at bounding box center [475, 223] width 951 height 446
type input "*"
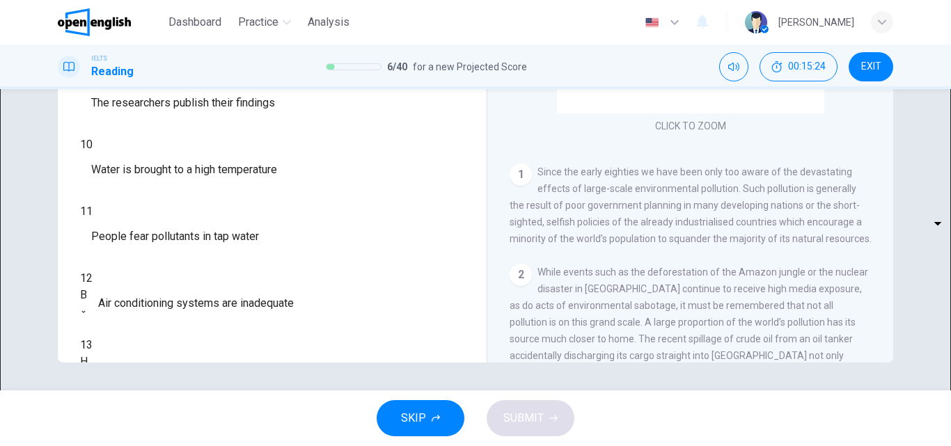
scroll to position [296, 0]
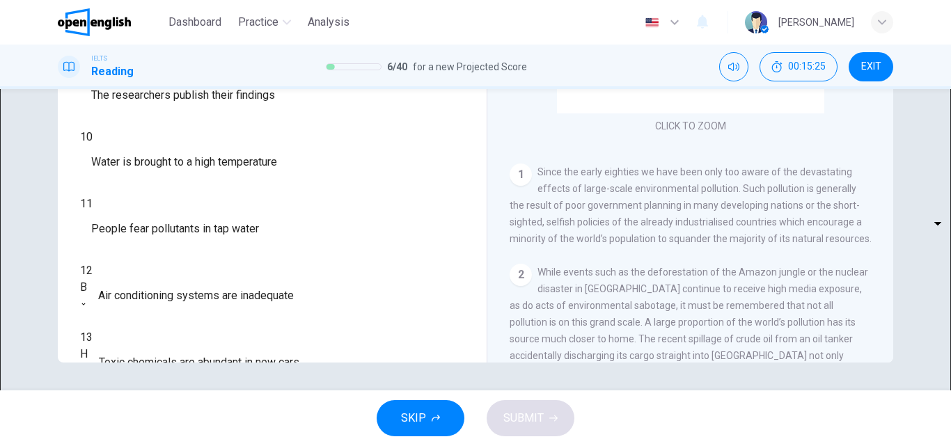
click at [176, 247] on body "This site uses cookies, as explained in our Privacy Policy . If you agree to th…" at bounding box center [475, 223] width 951 height 446
type input "*"
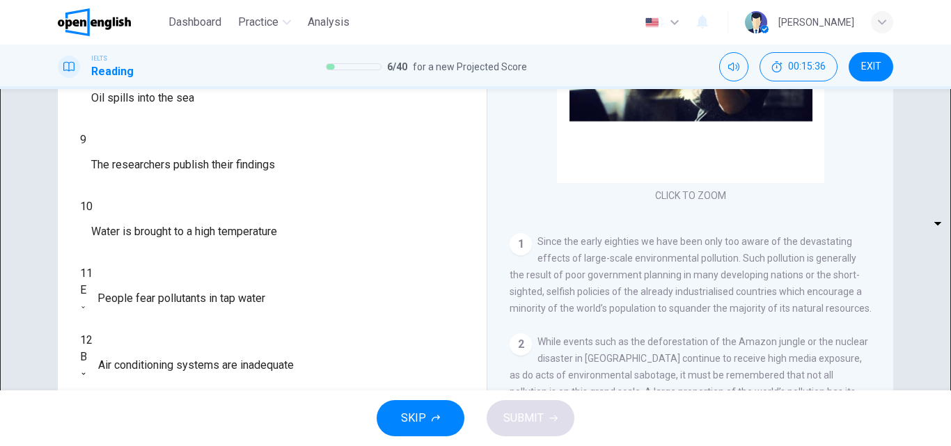
click at [178, 278] on body "This site uses cookies, as explained in our Privacy Policy . If you agree to th…" at bounding box center [475, 223] width 951 height 446
type input "*"
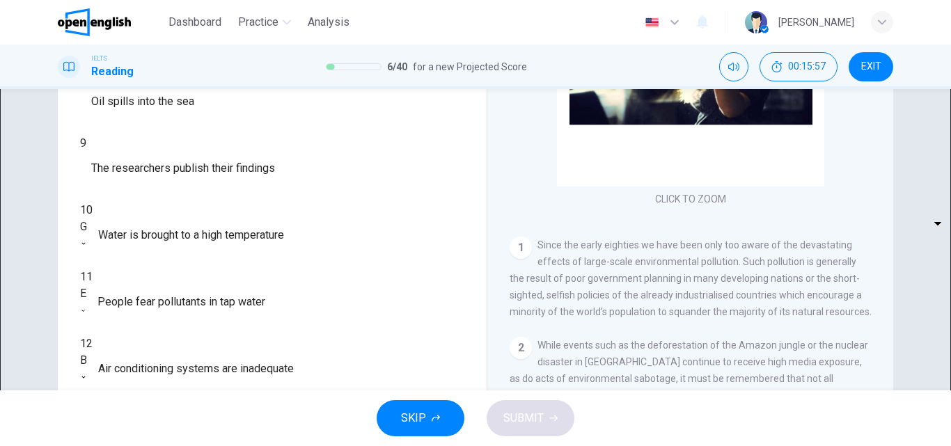
scroll to position [209, 0]
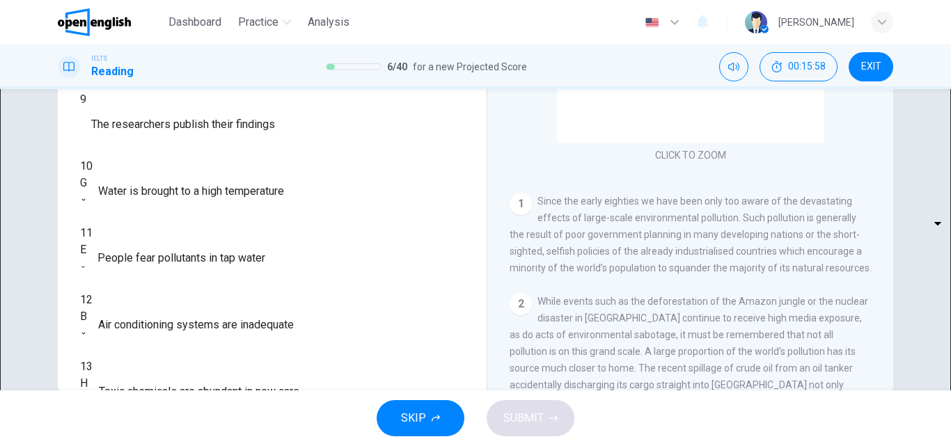
click at [164, 187] on body "This site uses cookies, as explained in our Privacy Policy . If you agree to th…" at bounding box center [475, 223] width 951 height 446
type input "*"
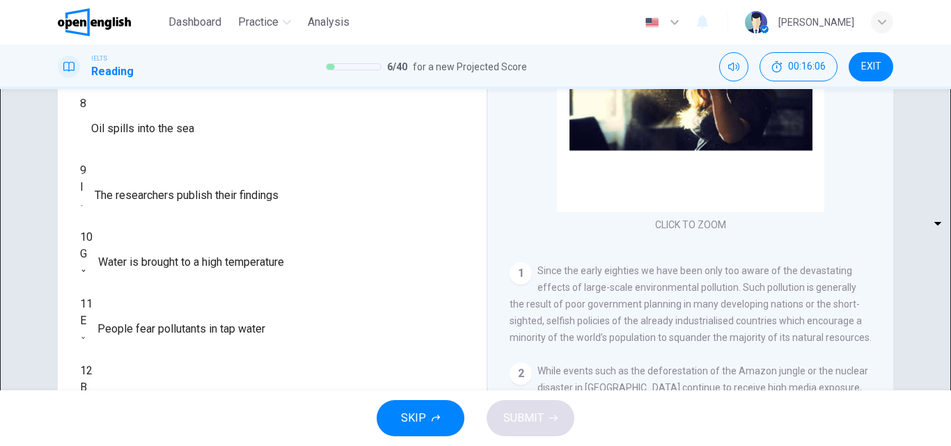
scroll to position [296, 0]
click at [169, 224] on body "This site uses cookies, as explained in our Privacy Policy . If you agree to th…" at bounding box center [475, 223] width 951 height 446
type input "*"
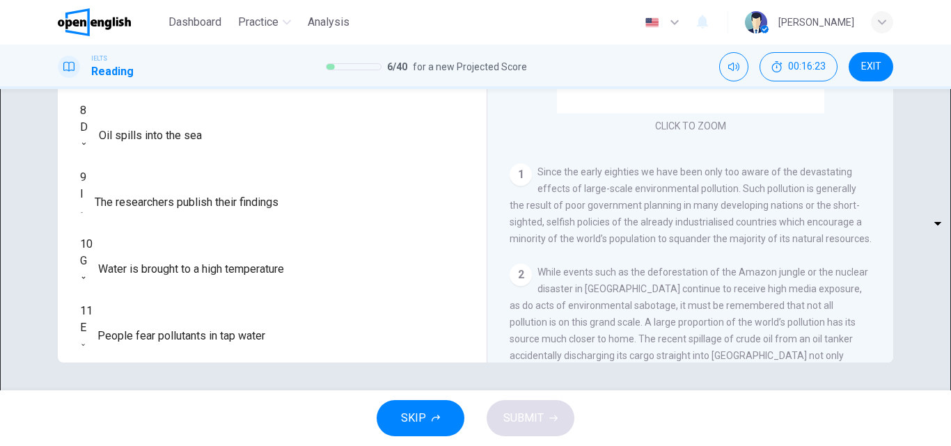
scroll to position [157, 0]
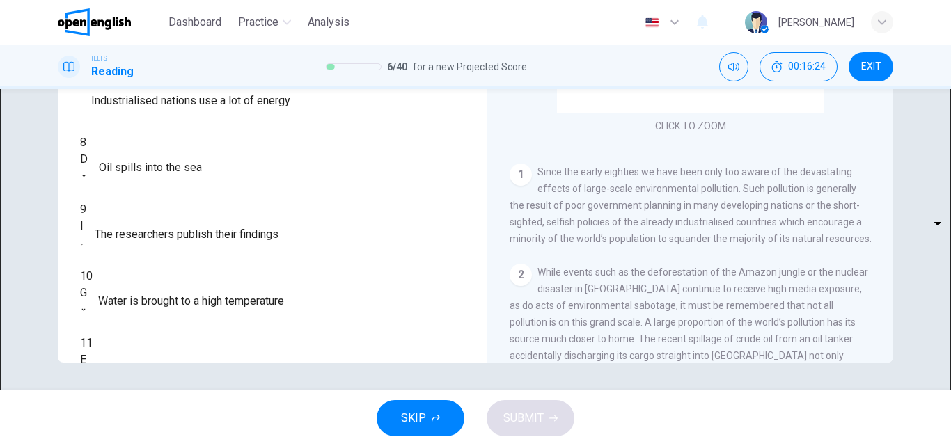
click at [177, 230] on body "This site uses cookies, as explained in our Privacy Policy . If you agree to th…" at bounding box center [475, 223] width 951 height 446
type input "*"
click at [518, 414] on span "SUBMIT" at bounding box center [523, 418] width 40 height 19
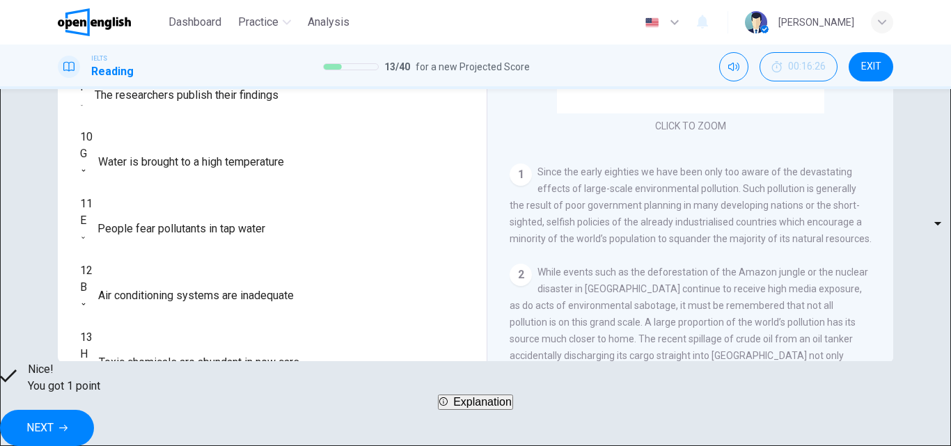
scroll to position [0, 0]
